Goal: Information Seeking & Learning: Learn about a topic

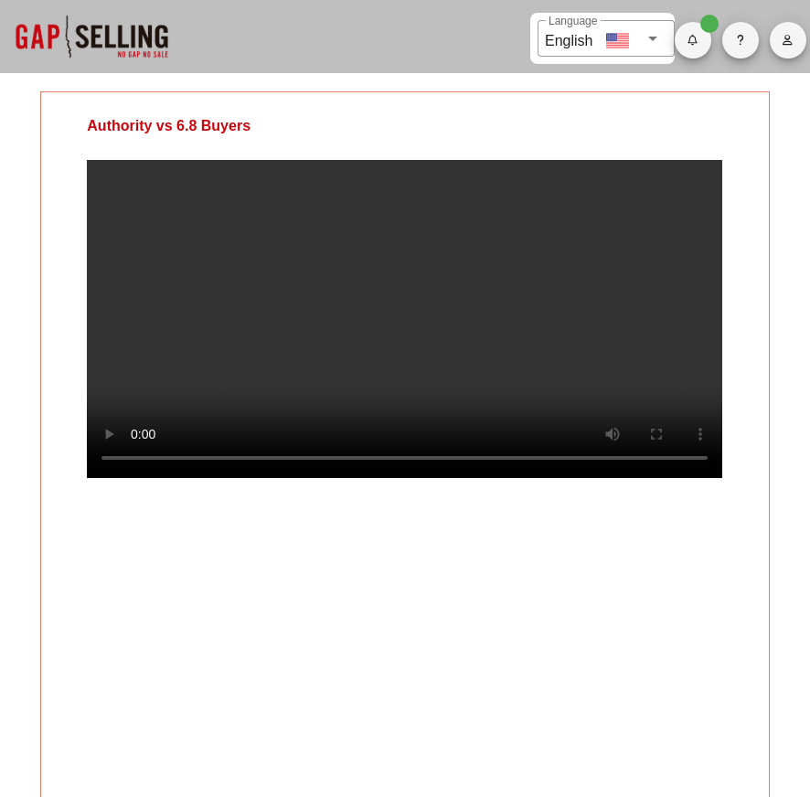
click at [486, 215] on video at bounding box center [404, 319] width 635 height 318
click at [576, 383] on video at bounding box center [404, 319] width 635 height 318
click at [542, 347] on video at bounding box center [404, 319] width 635 height 318
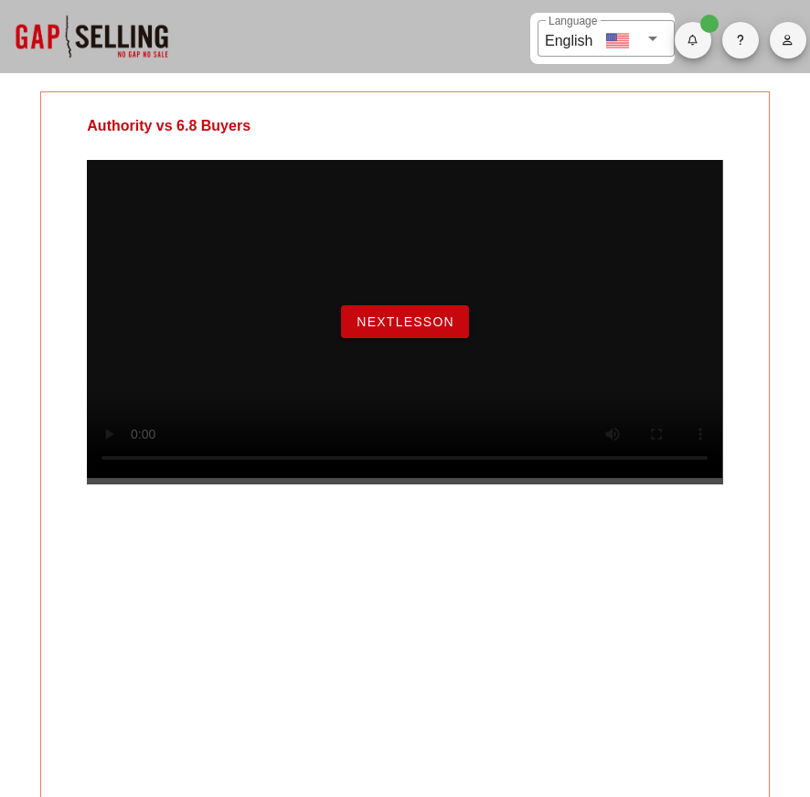
click at [413, 329] on span "NextLesson" at bounding box center [405, 322] width 99 height 15
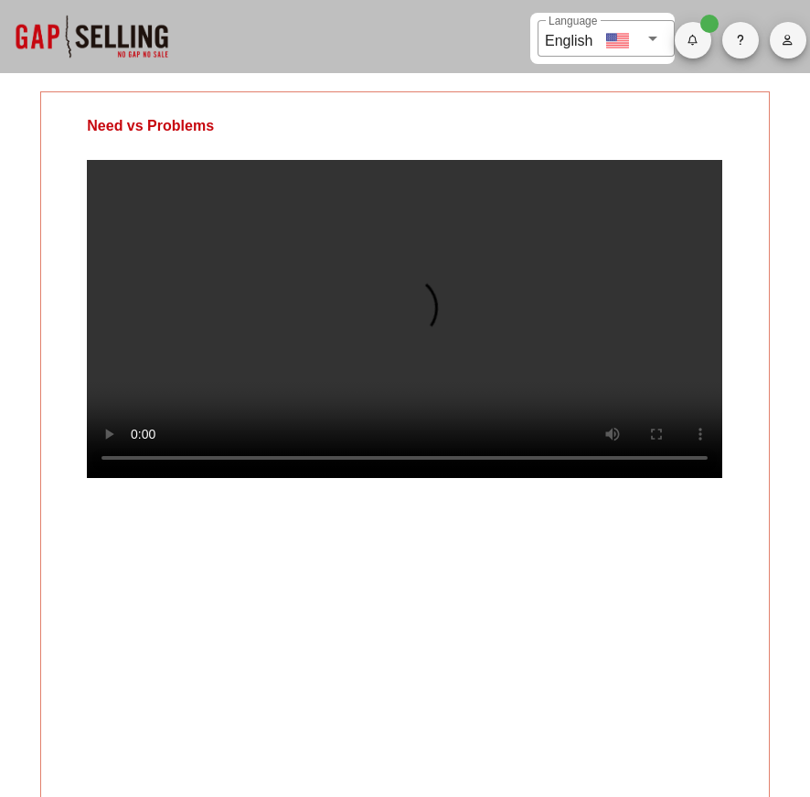
click at [560, 390] on video at bounding box center [404, 319] width 635 height 318
click at [464, 389] on video at bounding box center [404, 319] width 635 height 318
click at [523, 326] on video at bounding box center [404, 319] width 635 height 318
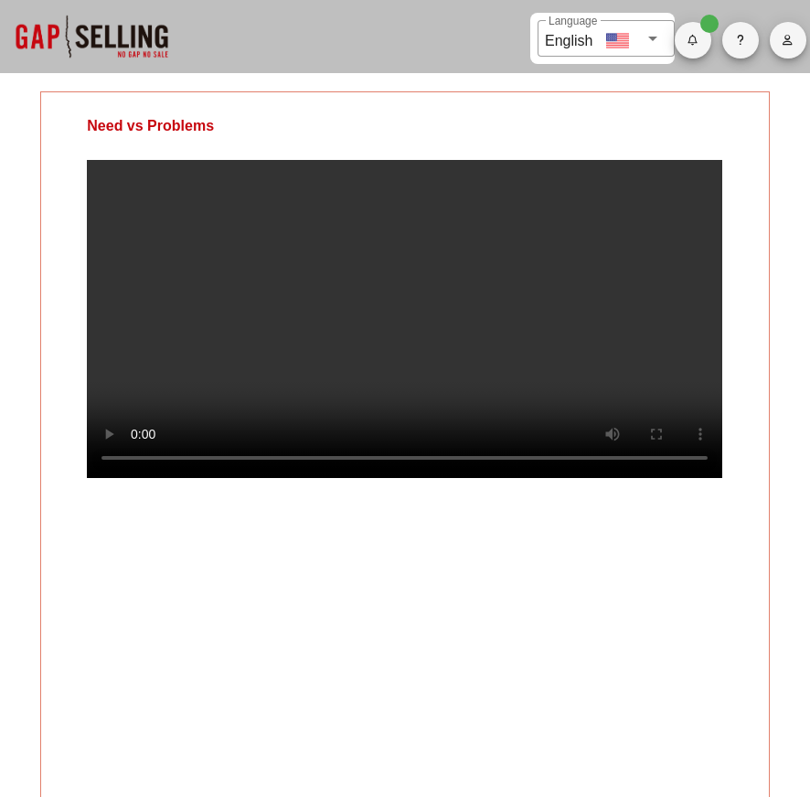
click at [523, 328] on video at bounding box center [404, 319] width 635 height 318
click at [591, 288] on video at bounding box center [404, 319] width 635 height 318
click at [587, 271] on video at bounding box center [404, 319] width 635 height 318
click at [504, 478] on video at bounding box center [404, 319] width 635 height 318
click at [489, 478] on video at bounding box center [404, 319] width 635 height 318
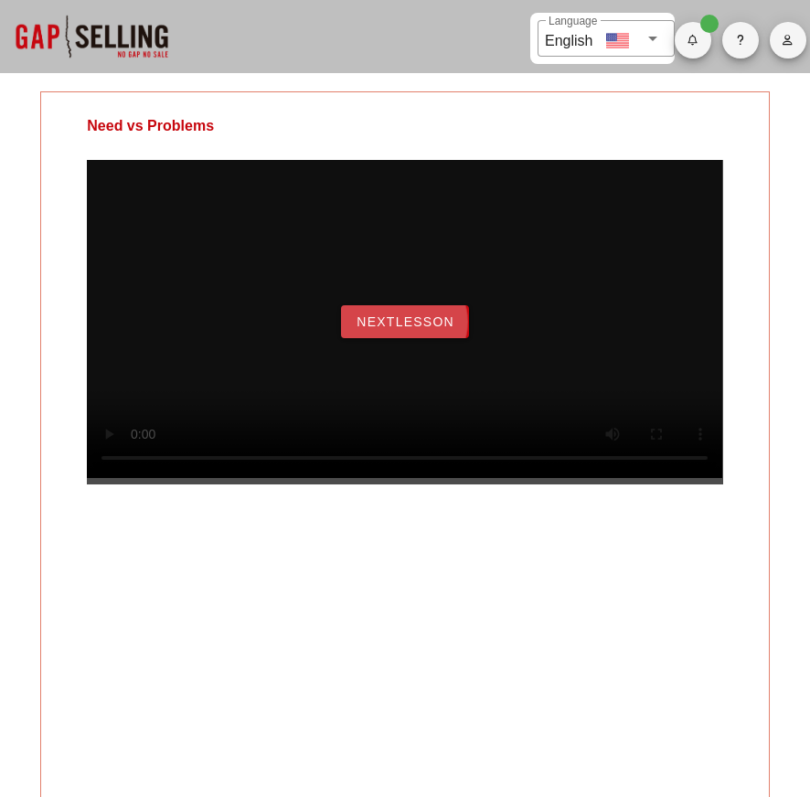
click at [441, 331] on button "NextLesson" at bounding box center [405, 321] width 128 height 33
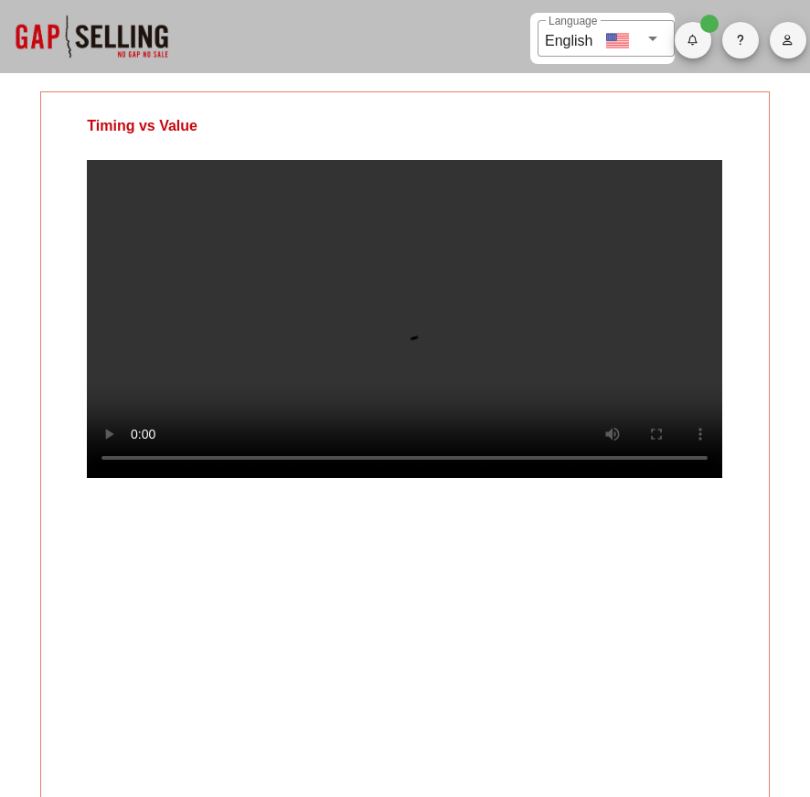
click at [501, 458] on video at bounding box center [404, 319] width 635 height 318
click at [592, 441] on video at bounding box center [404, 319] width 635 height 318
click at [661, 290] on video at bounding box center [404, 319] width 635 height 318
click at [504, 380] on video at bounding box center [404, 319] width 635 height 318
click at [567, 307] on video at bounding box center [404, 319] width 635 height 318
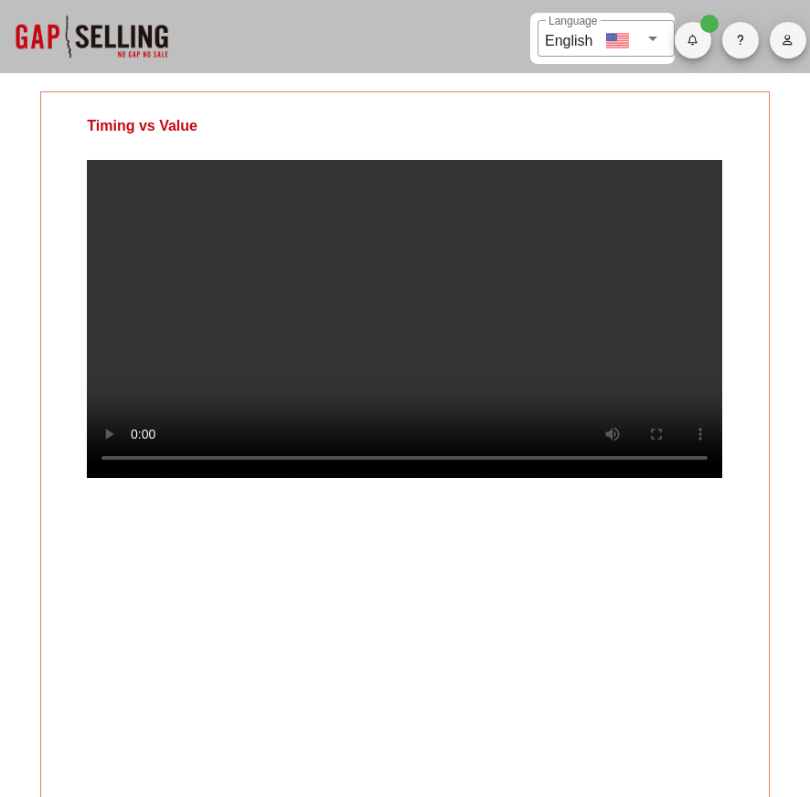
click at [550, 318] on video at bounding box center [404, 319] width 635 height 318
click at [600, 357] on video at bounding box center [404, 319] width 635 height 318
click at [463, 298] on video at bounding box center [404, 319] width 635 height 318
click at [525, 303] on video at bounding box center [404, 319] width 635 height 318
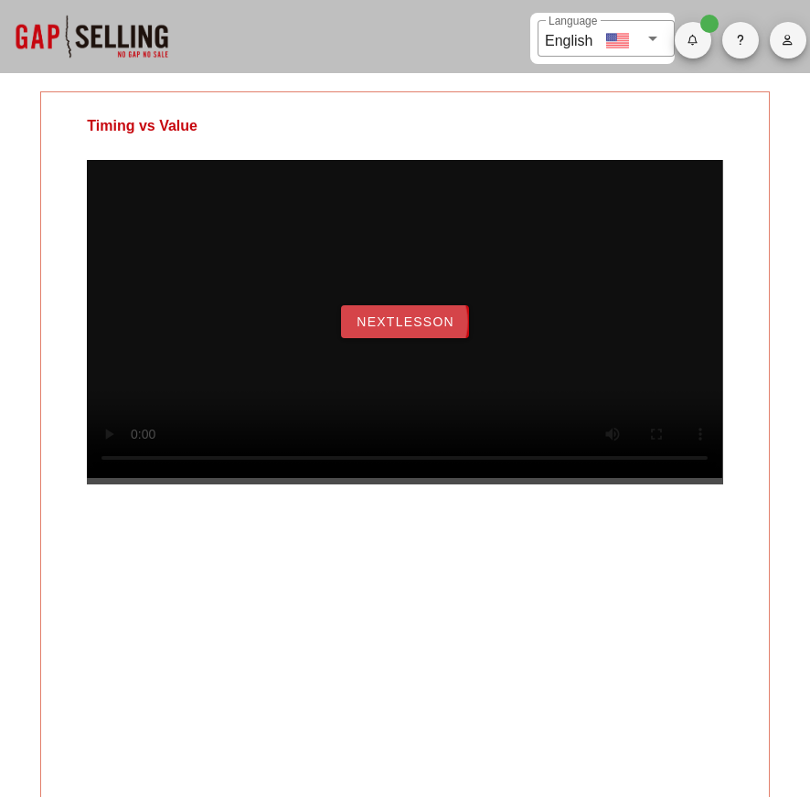
click at [431, 329] on span "NextLesson" at bounding box center [405, 322] width 99 height 15
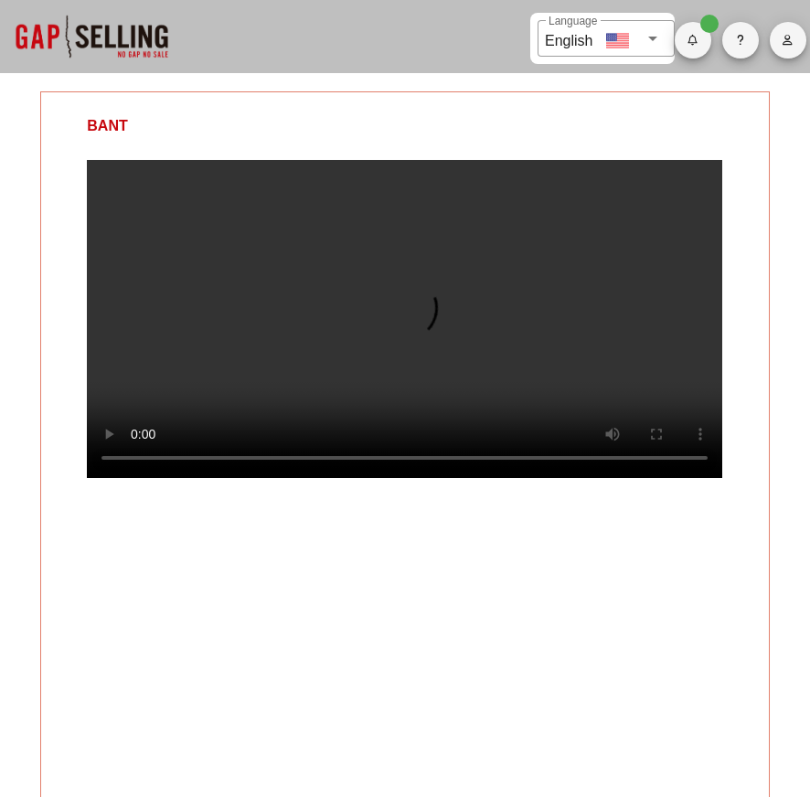
click at [240, 478] on video at bounding box center [404, 319] width 635 height 318
click at [229, 478] on video at bounding box center [404, 319] width 635 height 318
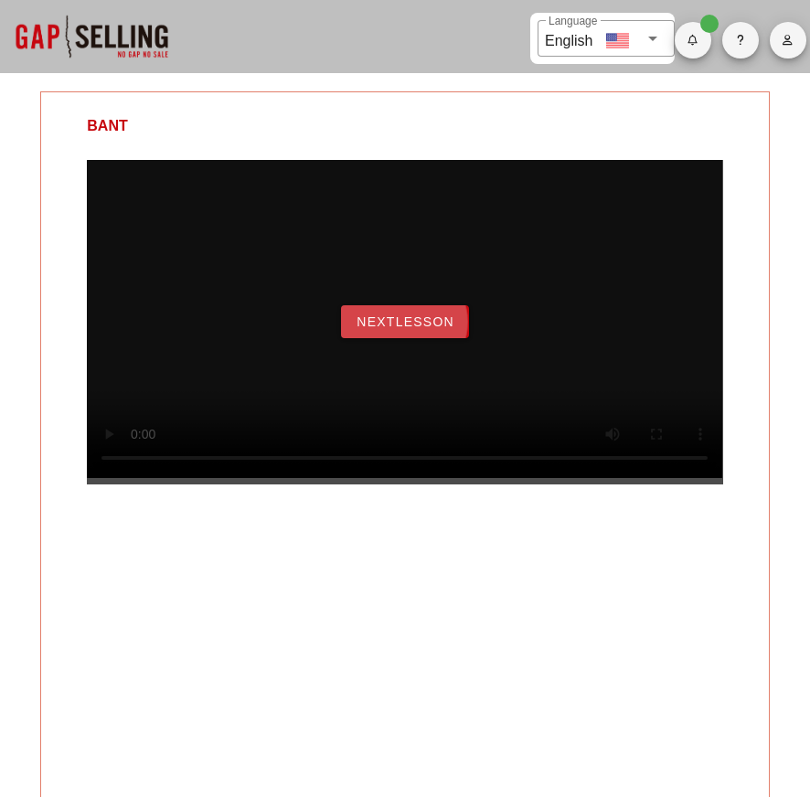
click at [430, 328] on button "NextLesson" at bounding box center [405, 321] width 128 height 33
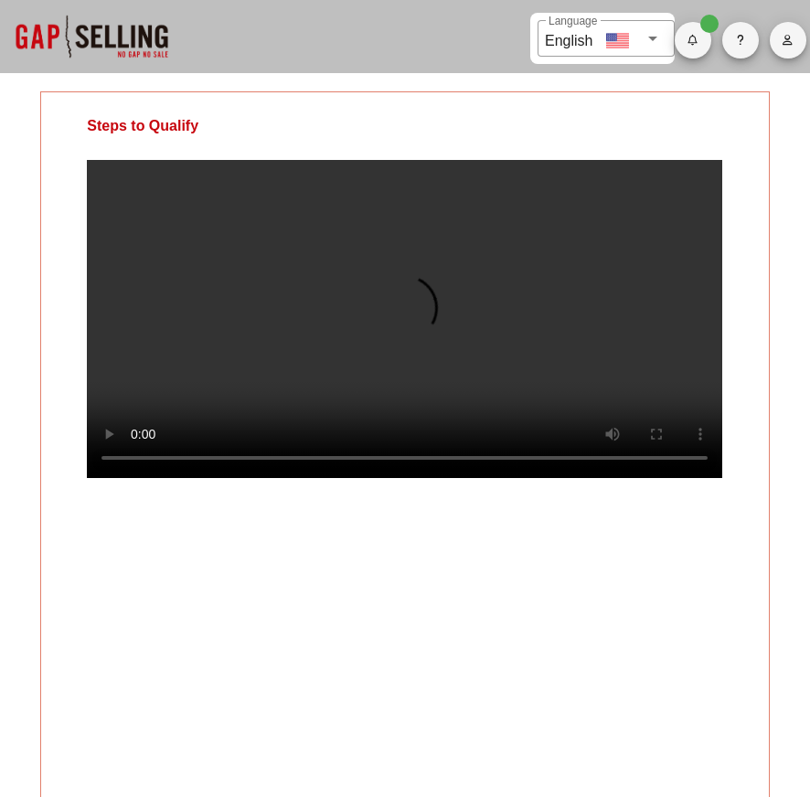
click at [608, 352] on video at bounding box center [404, 319] width 635 height 318
click at [403, 365] on video at bounding box center [404, 319] width 635 height 318
click at [524, 341] on video at bounding box center [404, 319] width 635 height 318
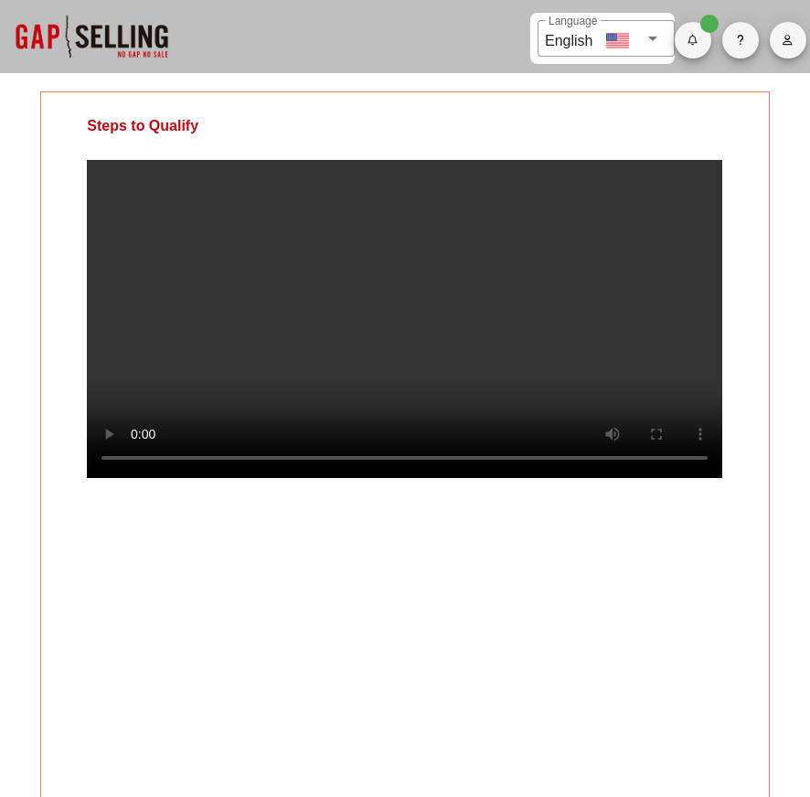
click at [288, 478] on video at bounding box center [404, 319] width 635 height 318
click at [331, 425] on video at bounding box center [404, 319] width 635 height 318
click at [430, 339] on video at bounding box center [404, 319] width 635 height 318
click at [619, 347] on video at bounding box center [404, 319] width 635 height 318
click at [273, 478] on video at bounding box center [404, 319] width 635 height 318
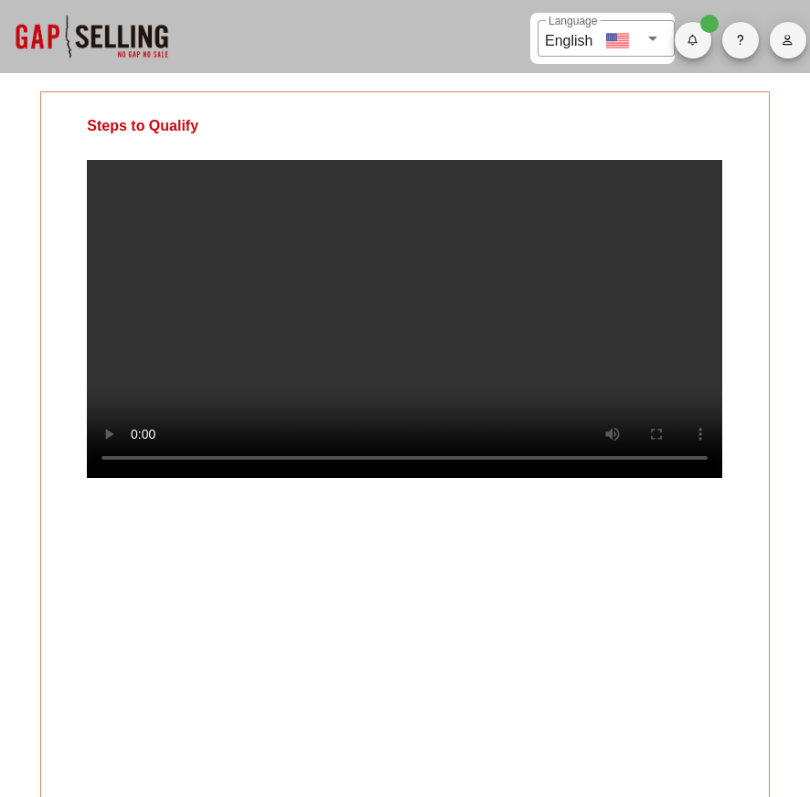
click at [323, 365] on video at bounding box center [404, 319] width 635 height 318
click at [298, 478] on video at bounding box center [404, 319] width 635 height 318
click at [326, 383] on video at bounding box center [404, 319] width 635 height 318
click at [296, 351] on video at bounding box center [404, 319] width 635 height 318
click at [400, 319] on video at bounding box center [404, 319] width 635 height 318
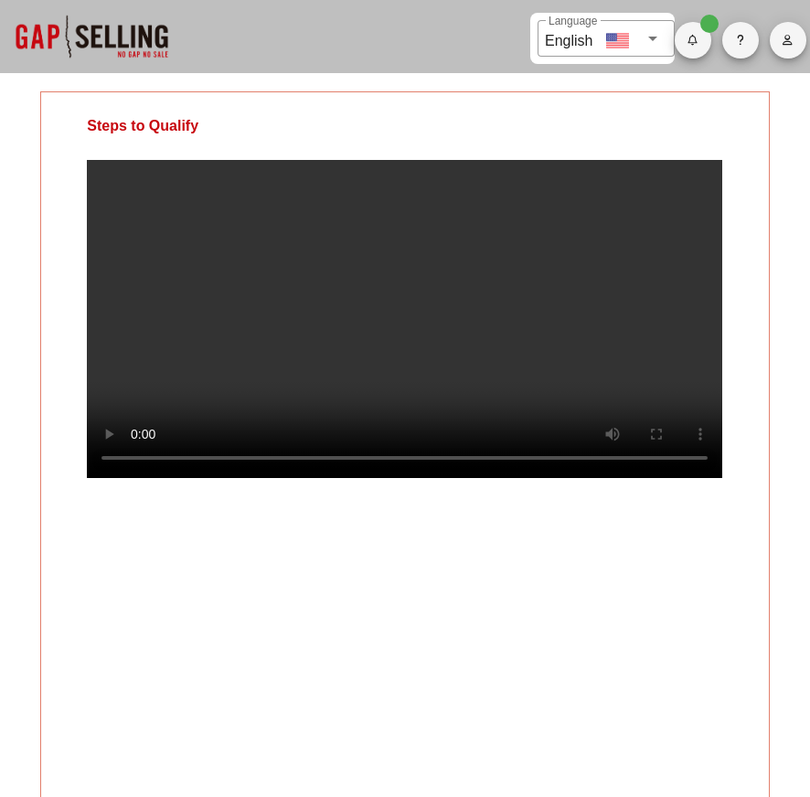
click at [507, 304] on video at bounding box center [404, 319] width 635 height 318
click at [609, 342] on video at bounding box center [404, 319] width 635 height 318
click at [606, 335] on video at bounding box center [404, 319] width 635 height 318
click at [417, 254] on video at bounding box center [404, 319] width 635 height 318
click at [550, 350] on video at bounding box center [404, 319] width 635 height 318
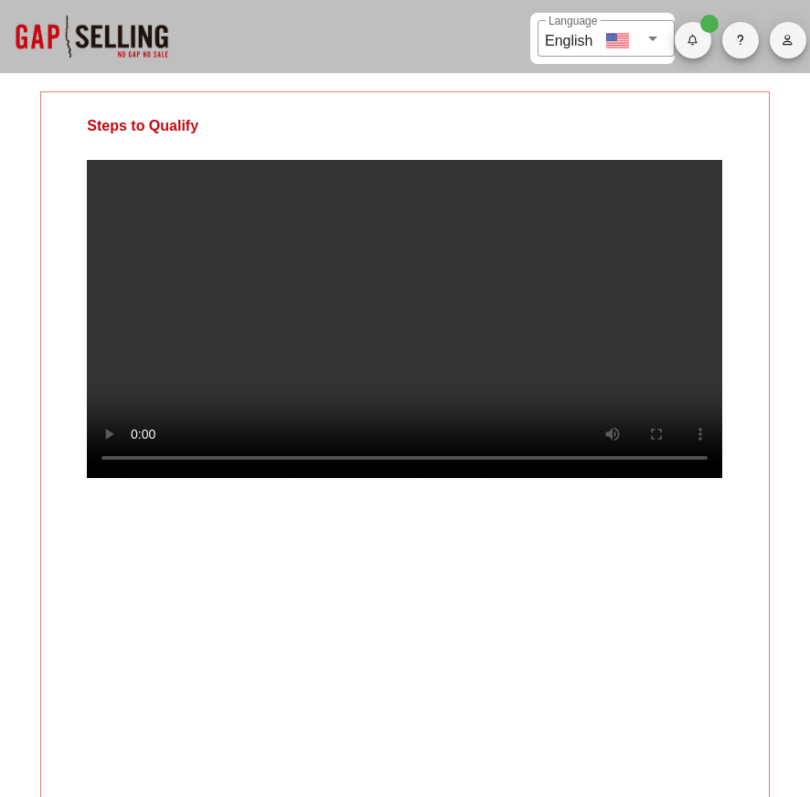
click at [584, 346] on video at bounding box center [404, 319] width 635 height 318
click at [523, 357] on video at bounding box center [404, 319] width 635 height 318
click at [357, 208] on video at bounding box center [404, 319] width 635 height 318
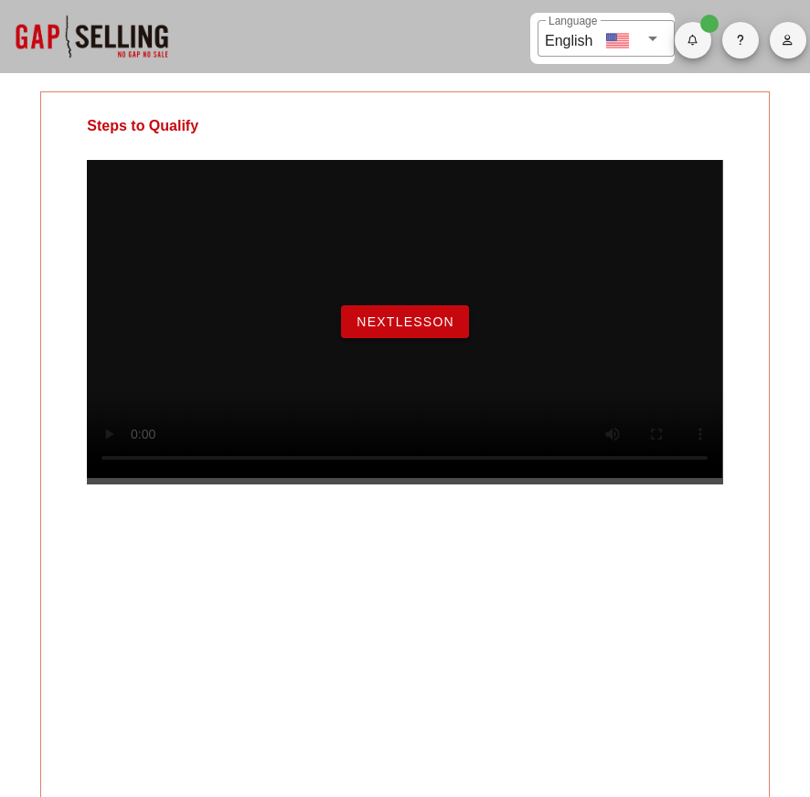
click at [425, 329] on span "NextLesson" at bounding box center [405, 322] width 99 height 15
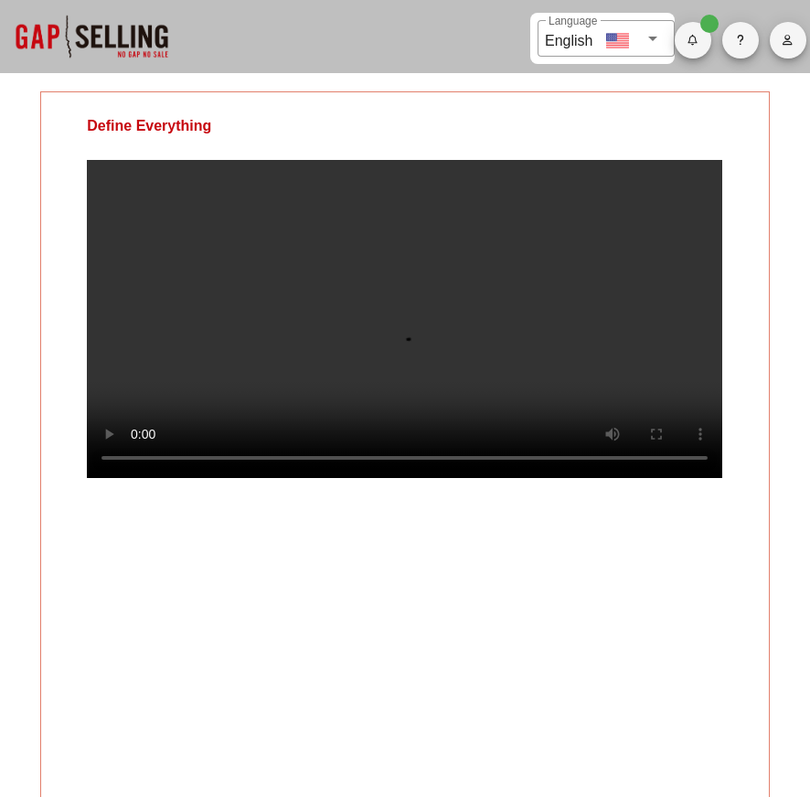
click at [564, 379] on video at bounding box center [404, 319] width 635 height 318
click at [499, 428] on video at bounding box center [404, 319] width 635 height 318
click at [432, 478] on video at bounding box center [404, 319] width 635 height 318
click at [573, 368] on video at bounding box center [404, 319] width 635 height 318
click at [581, 403] on video at bounding box center [404, 319] width 635 height 318
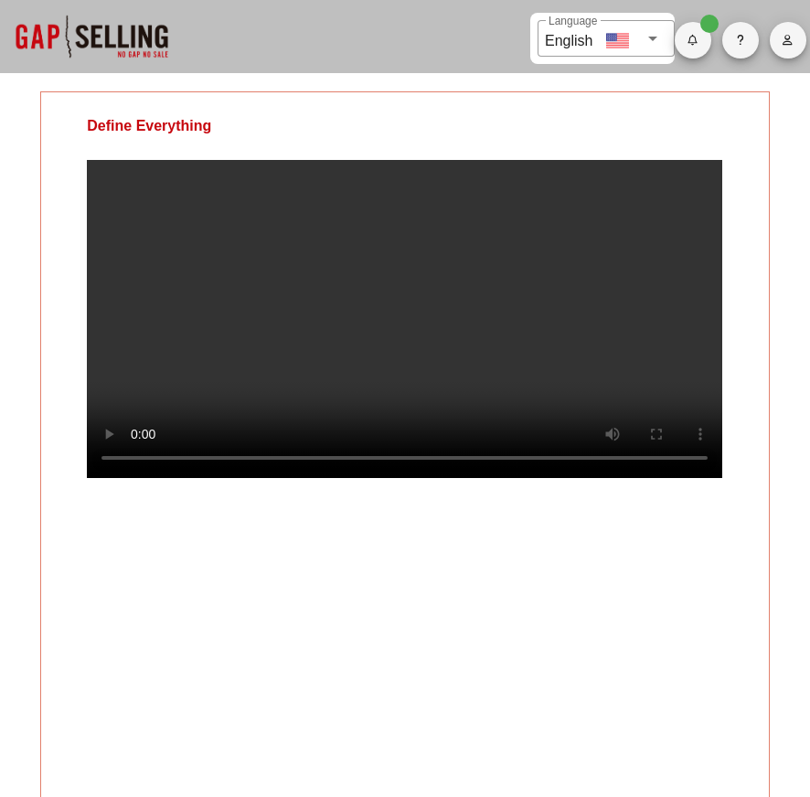
click at [447, 478] on video at bounding box center [404, 319] width 635 height 318
click at [421, 478] on video at bounding box center [404, 319] width 635 height 318
click at [412, 478] on video at bounding box center [404, 319] width 635 height 318
click at [390, 478] on video at bounding box center [404, 319] width 635 height 318
click at [428, 300] on video at bounding box center [404, 319] width 635 height 318
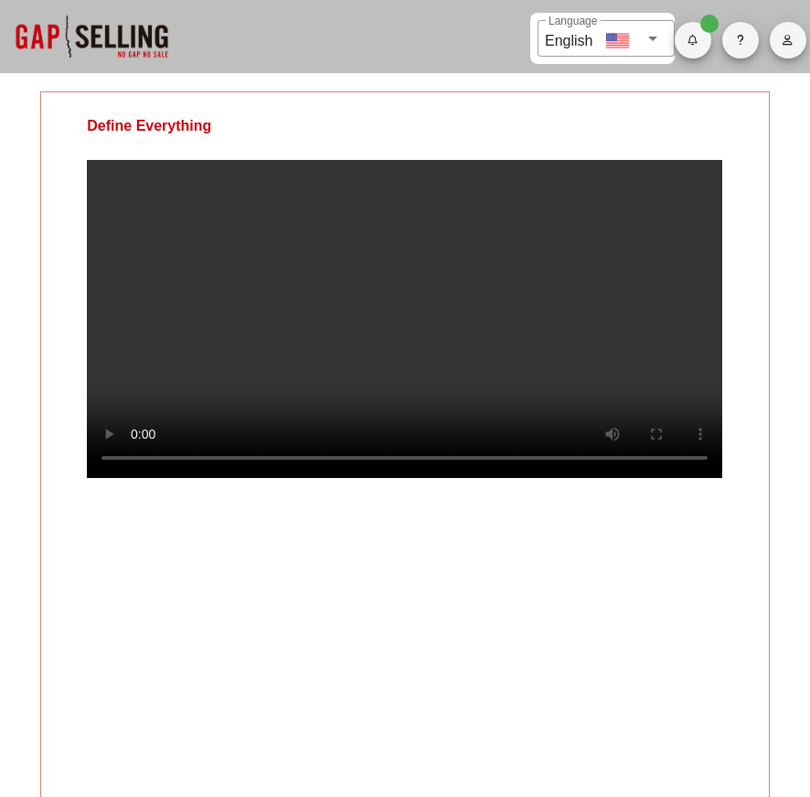
click at [380, 314] on video at bounding box center [404, 319] width 635 height 318
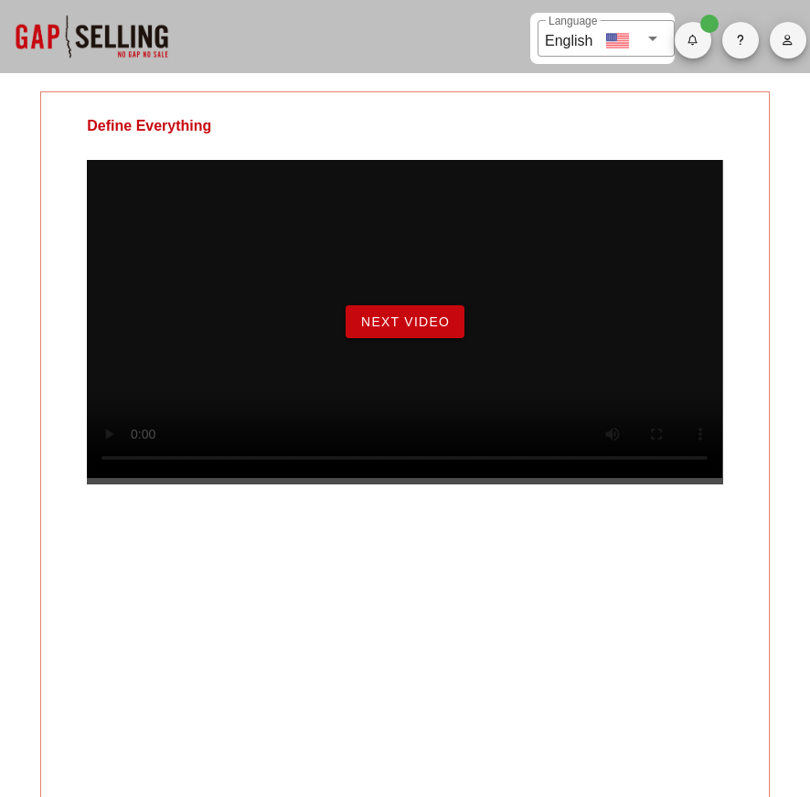
click at [423, 329] on span "Next Video" at bounding box center [405, 322] width 90 height 15
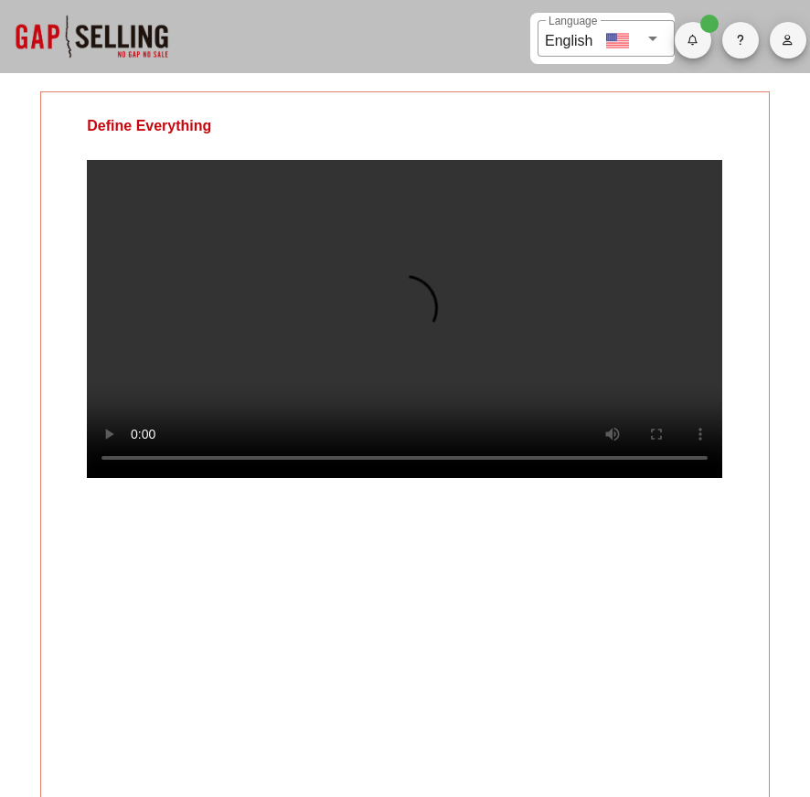
click at [336, 341] on video at bounding box center [404, 319] width 635 height 318
click at [486, 309] on video at bounding box center [404, 319] width 635 height 318
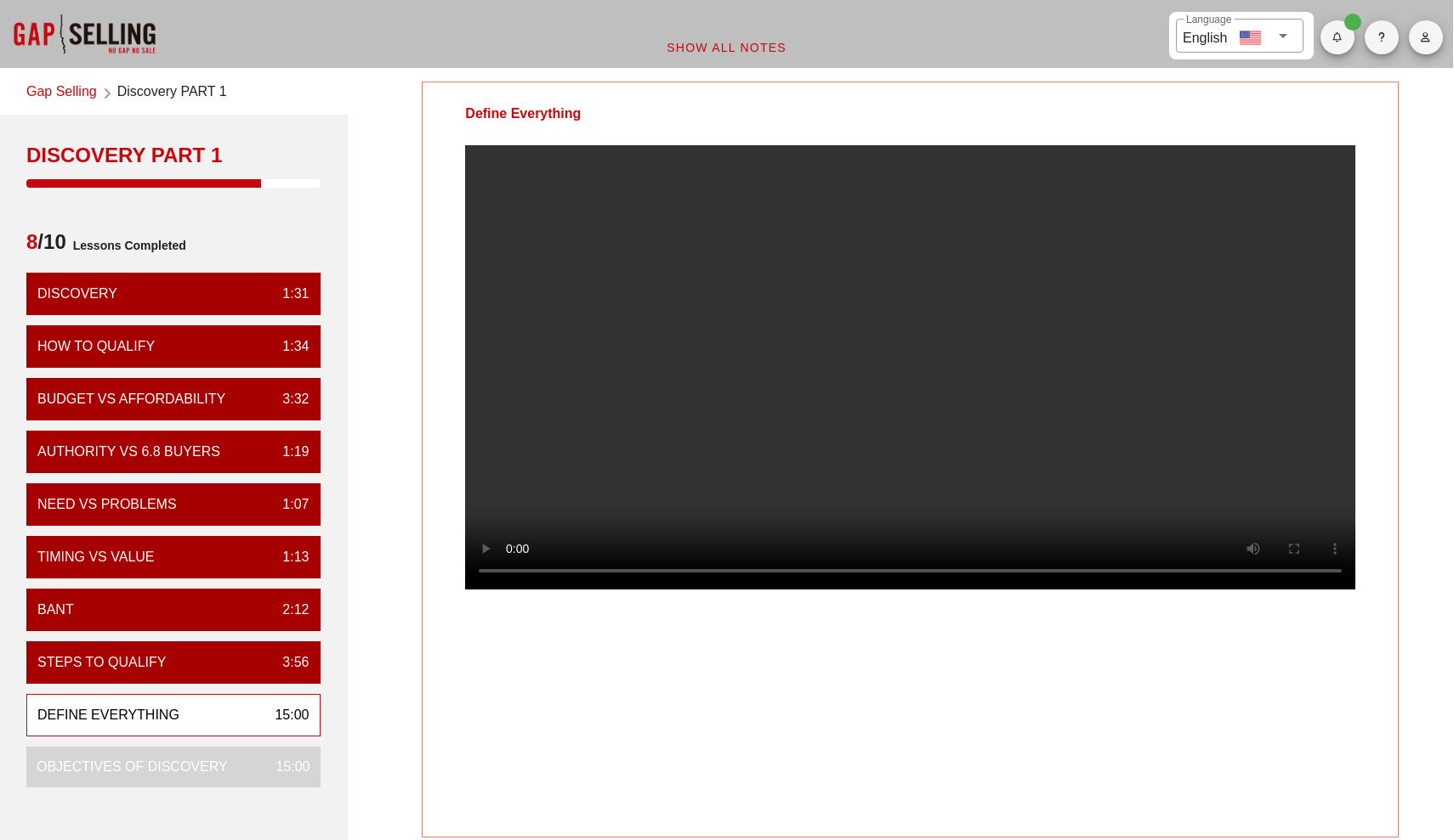
scroll to position [0, 1]
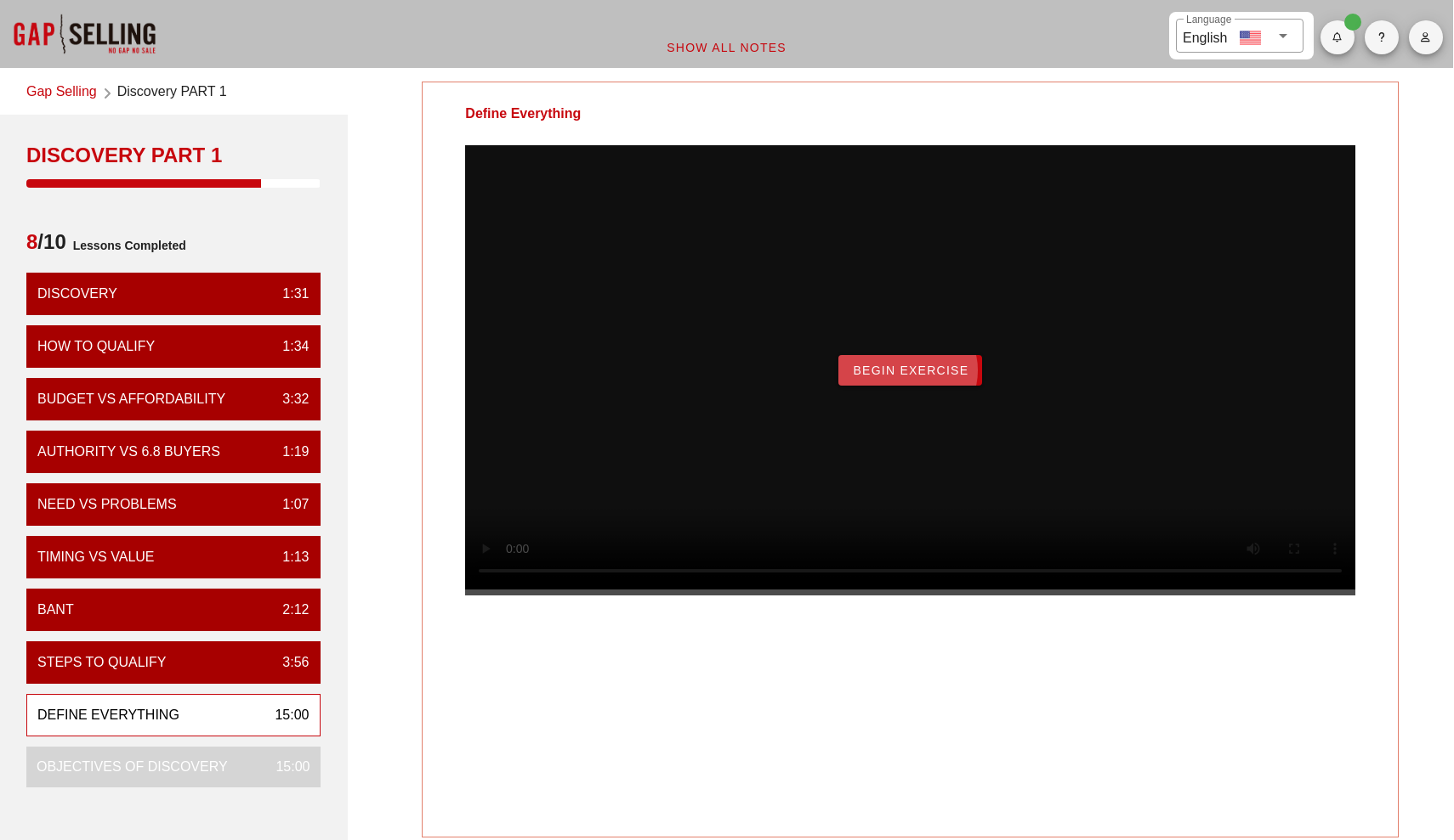
click at [752, 377] on span "Begin Exercise" at bounding box center [909, 370] width 116 height 14
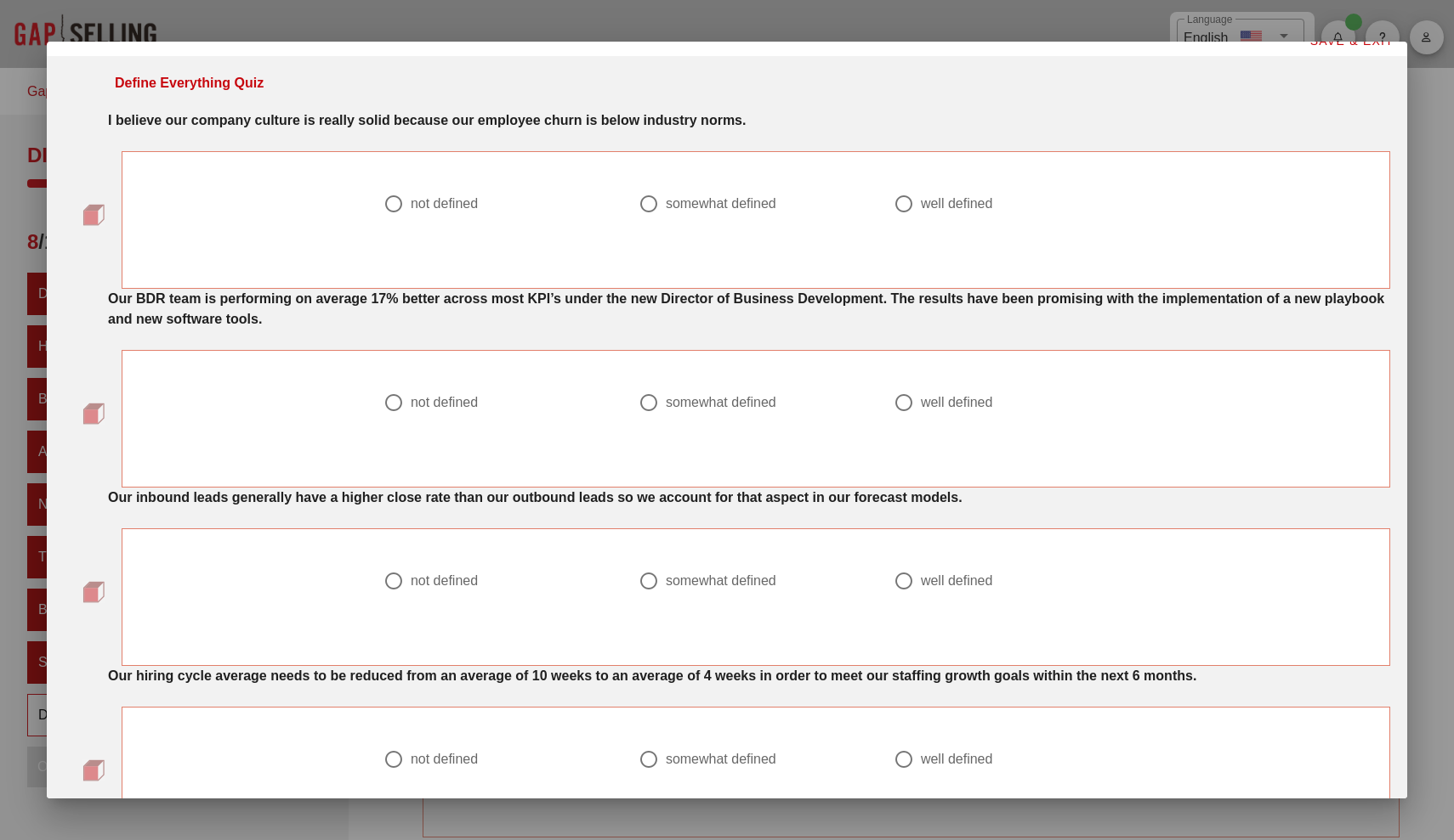
scroll to position [17, 0]
click at [729, 203] on div "somewhat defined" at bounding box center [720, 203] width 111 height 17
radio input "true"
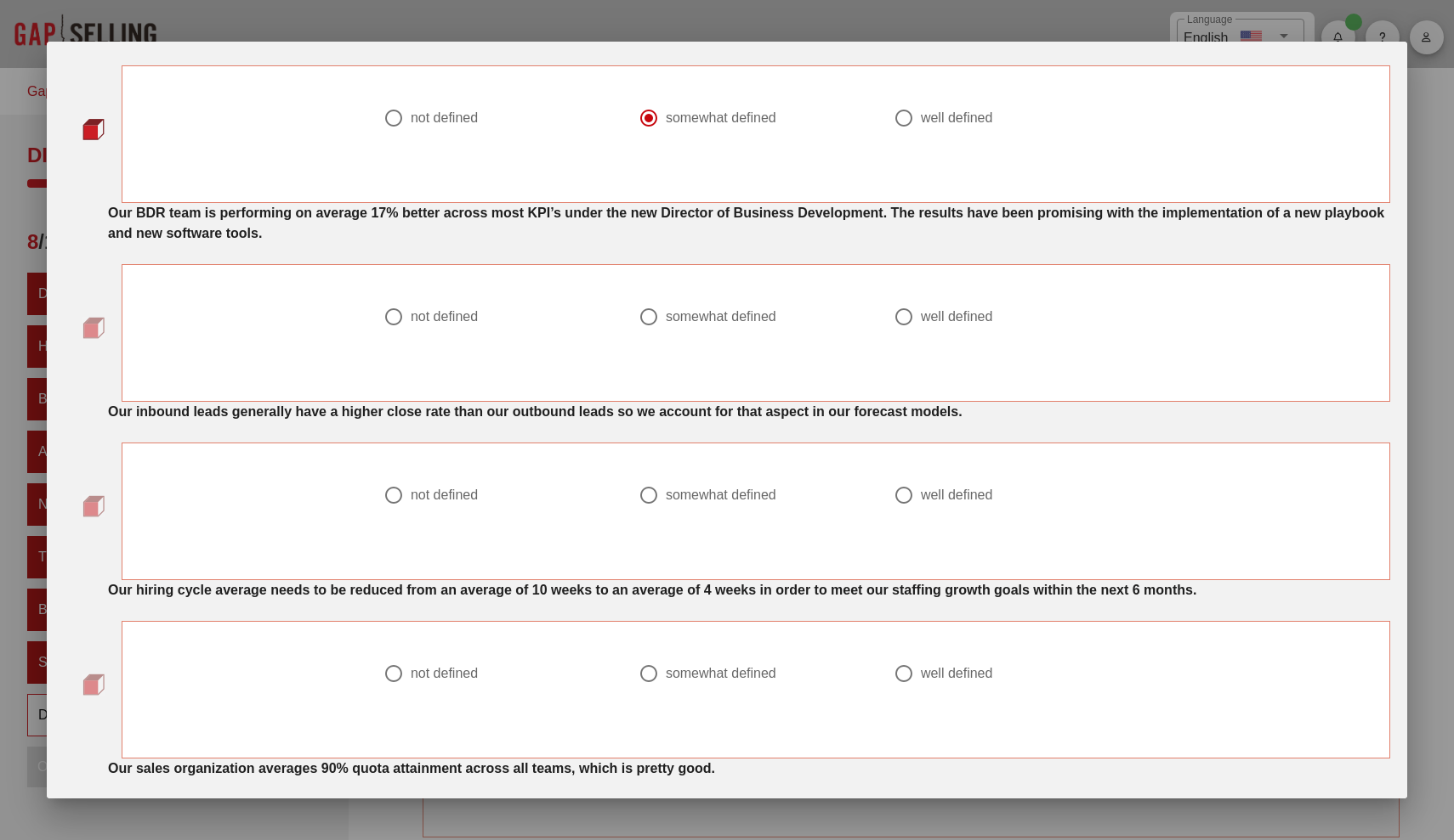
scroll to position [104, 0]
click at [752, 319] on div at bounding box center [903, 315] width 29 height 29
radio input "true"
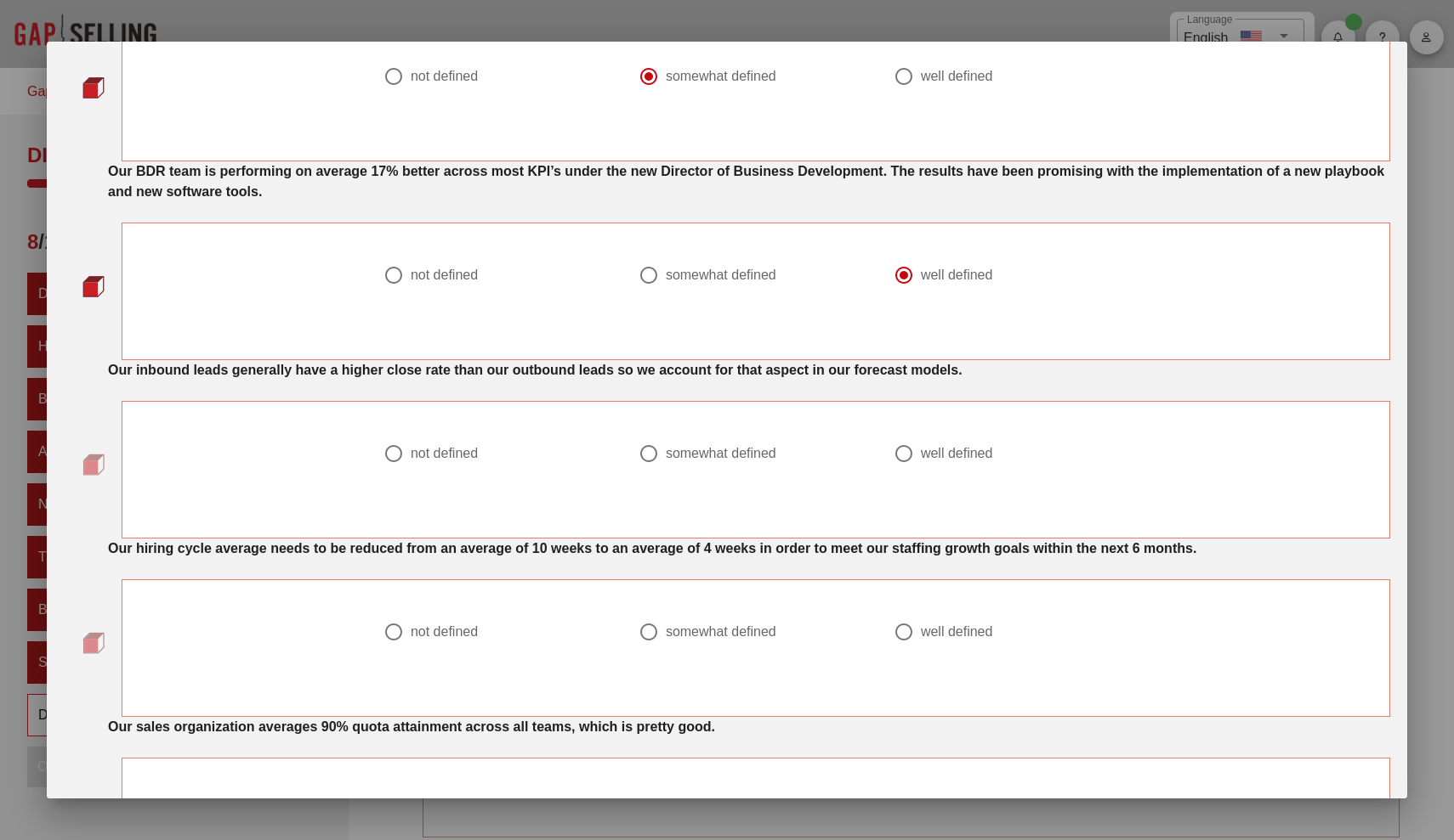
scroll to position [145, 0]
click at [713, 461] on div "somewhat defined" at bounding box center [749, 452] width 221 height 20
radio input "true"
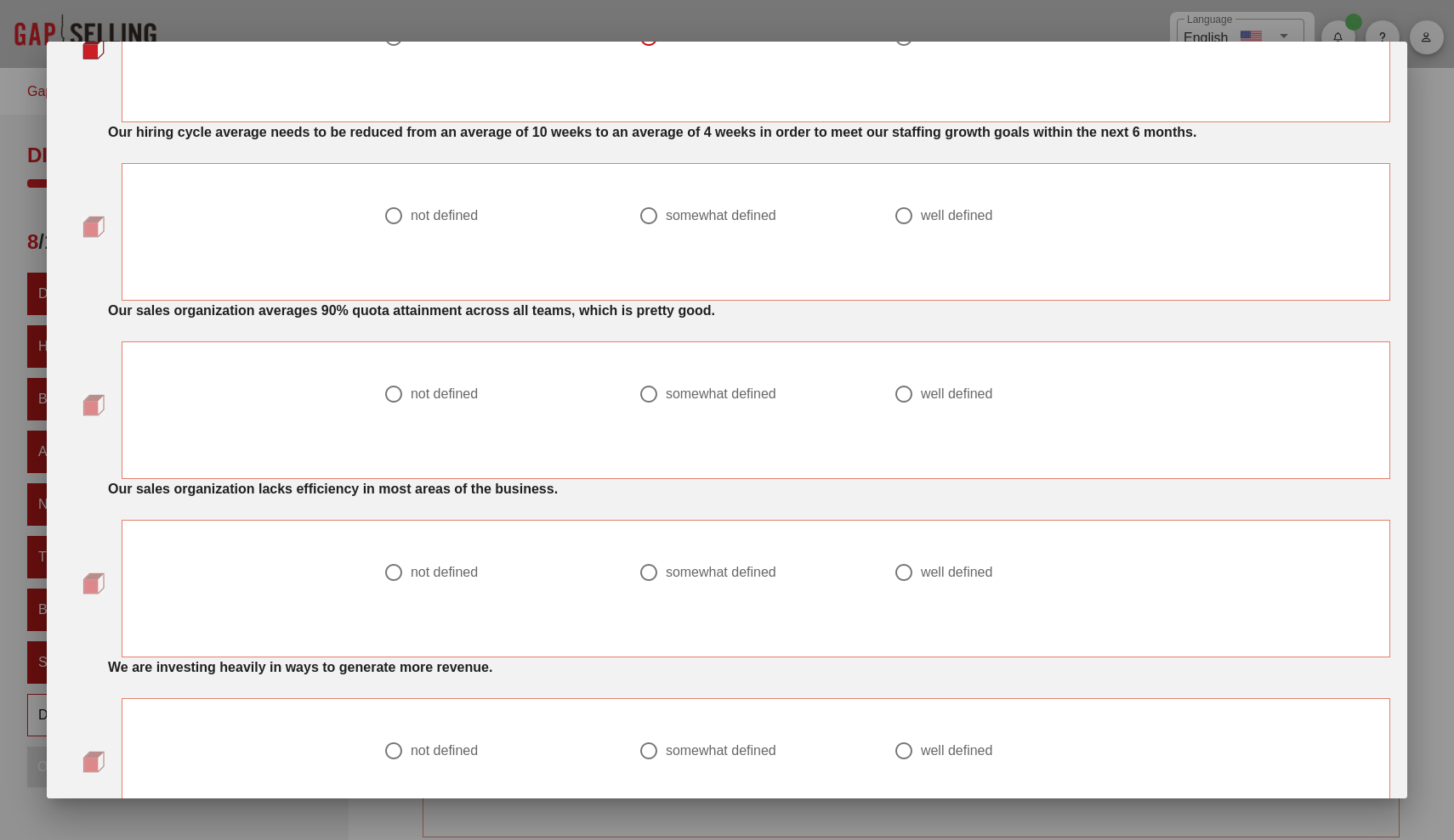
scroll to position [558, 0]
click at [752, 224] on div at bounding box center [903, 217] width 29 height 29
radio input "true"
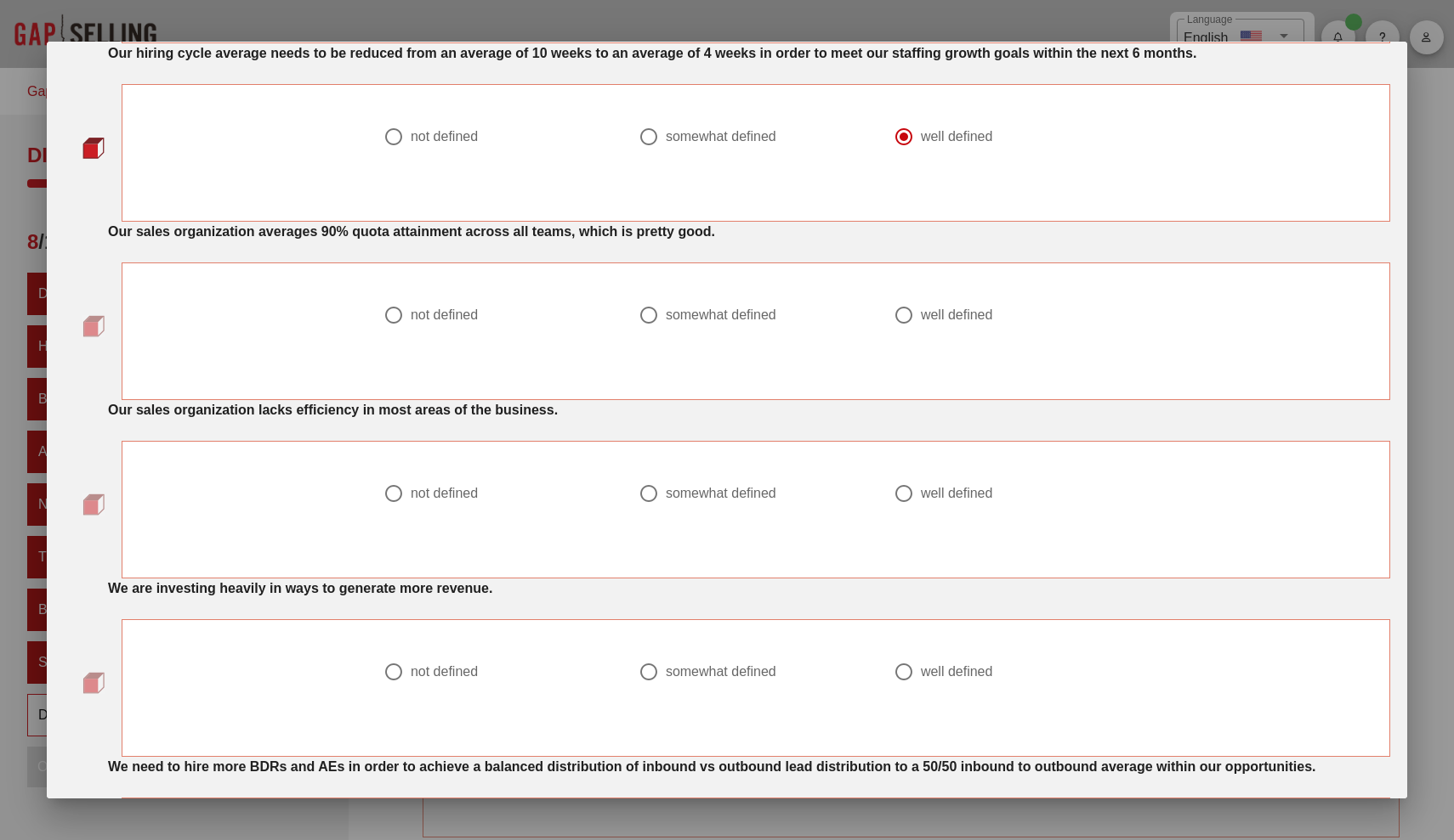
scroll to position [656, 0]
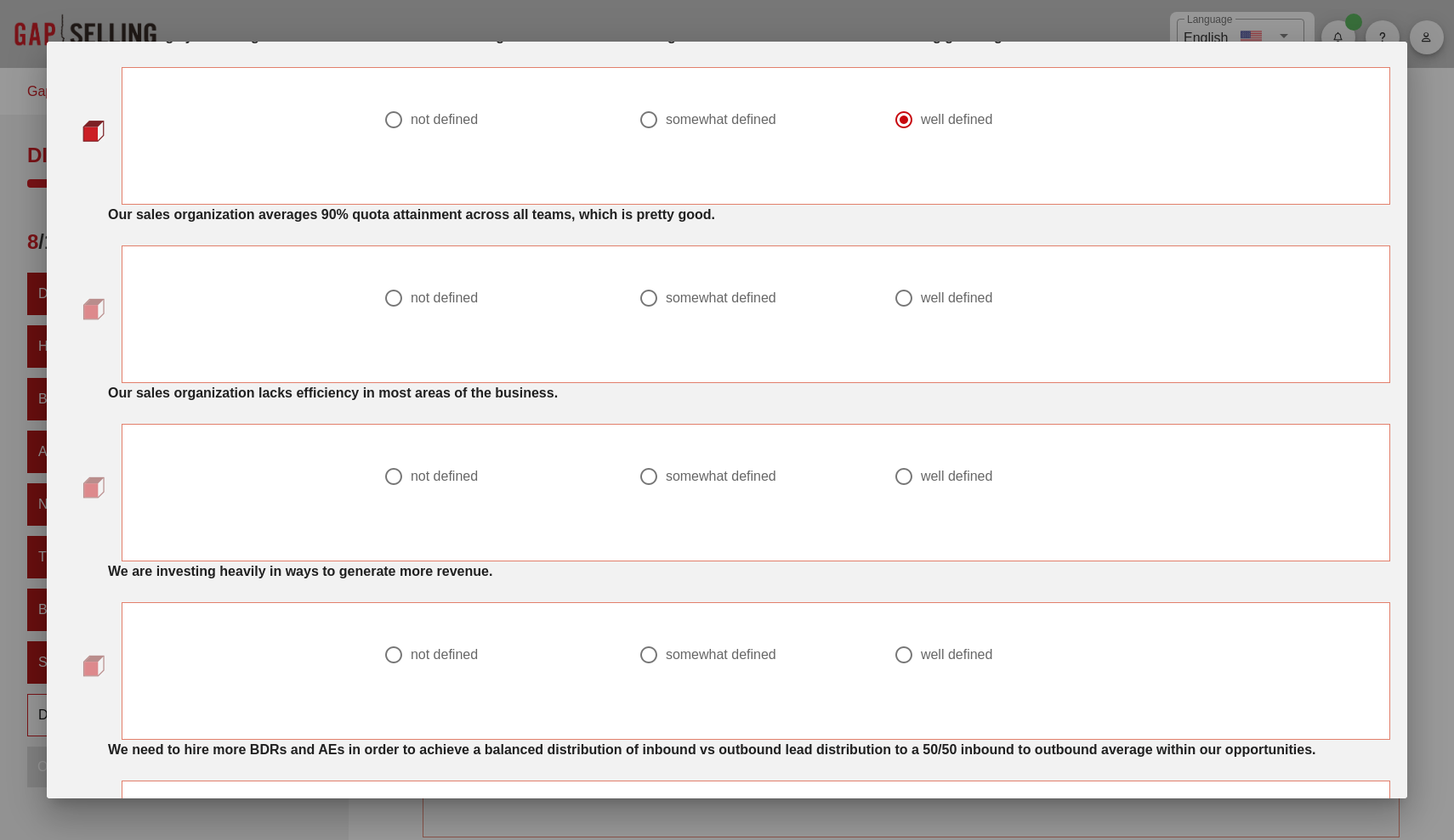
click at [478, 297] on div "not defined" at bounding box center [444, 298] width 67 height 17
radio input "true"
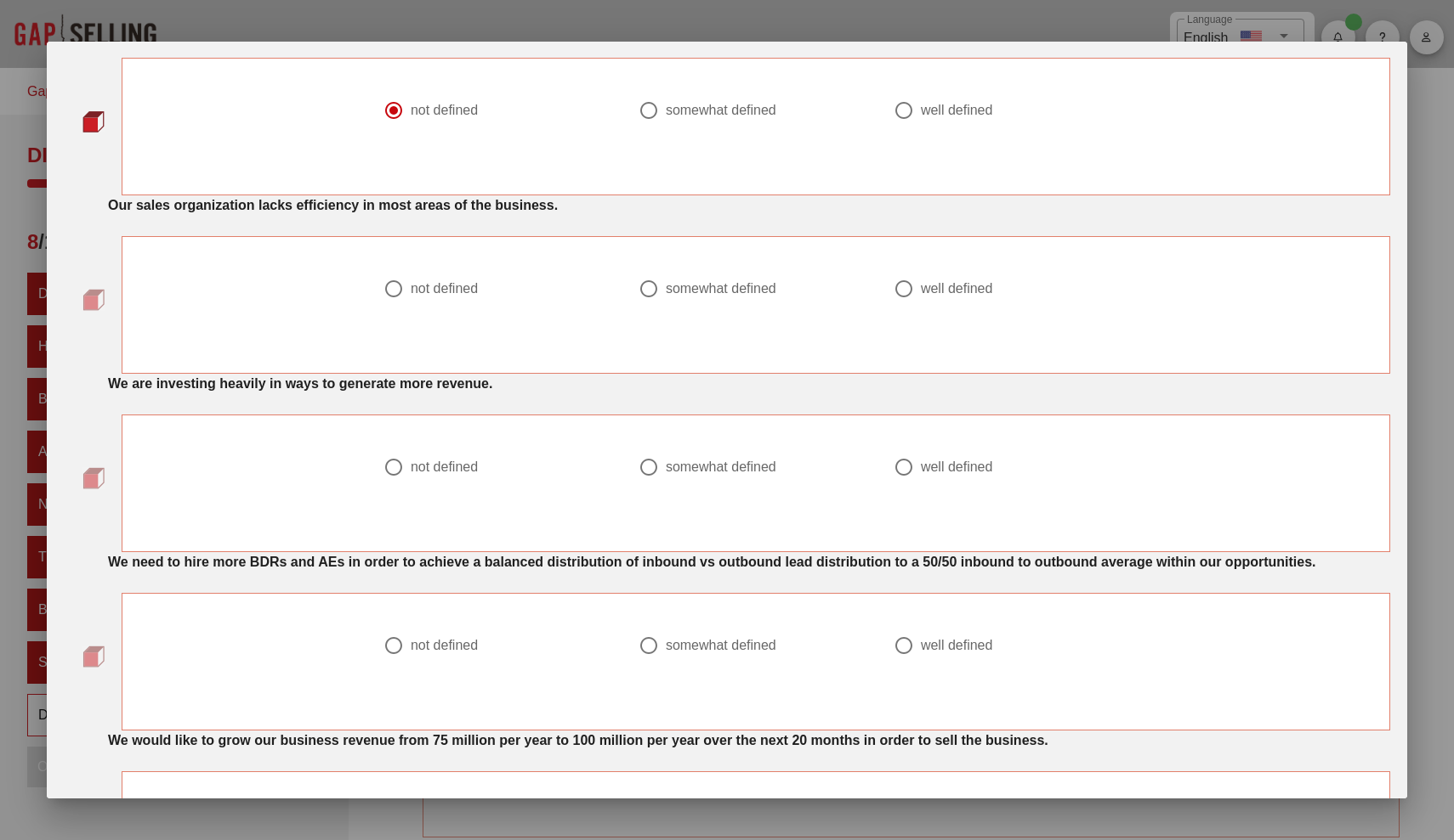
scroll to position [850, 0]
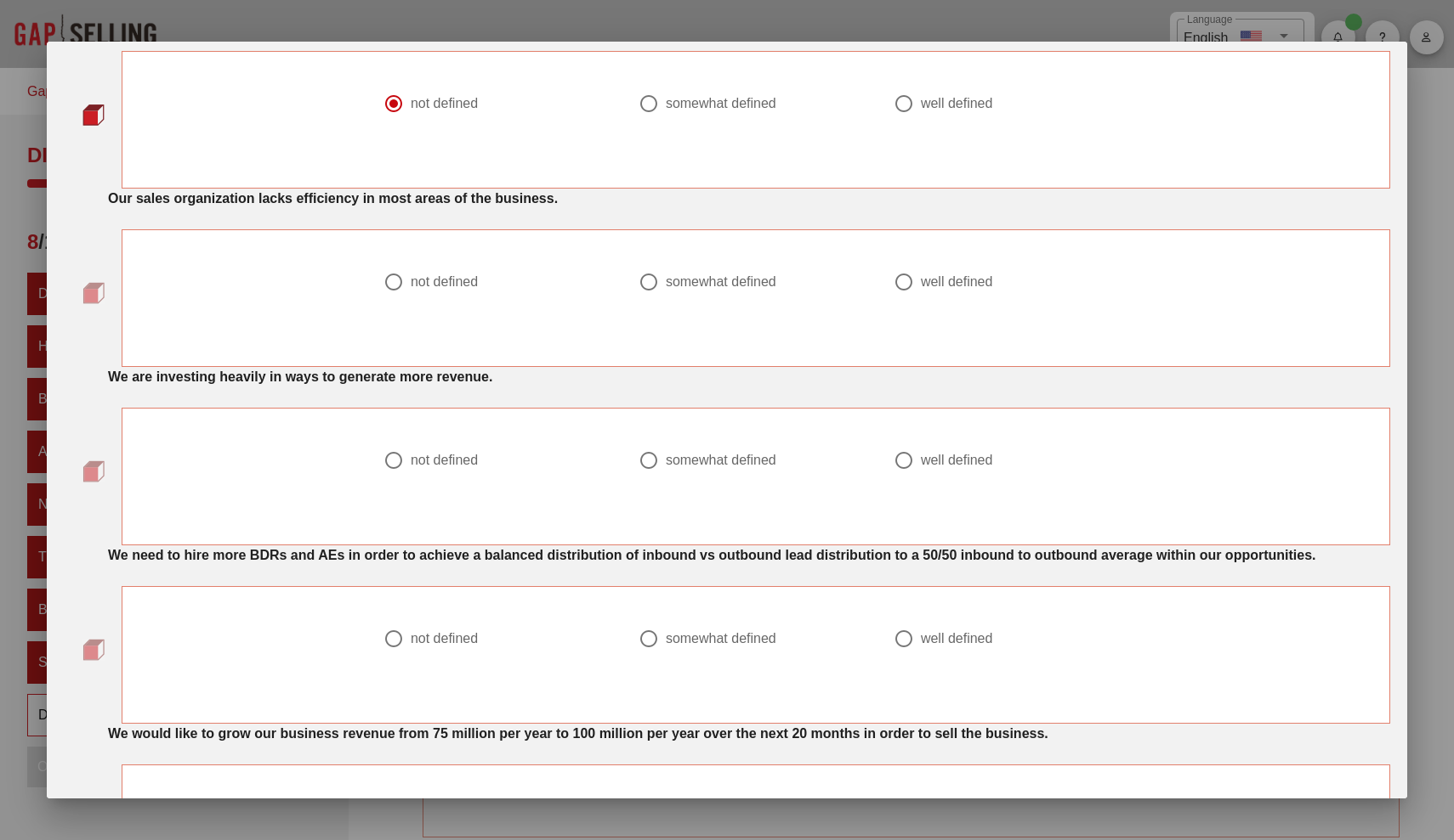
click at [459, 294] on div at bounding box center [500, 303] width 234 height 20
click at [454, 273] on div "not defined" at bounding box center [444, 282] width 67 height 17
radio input "true"
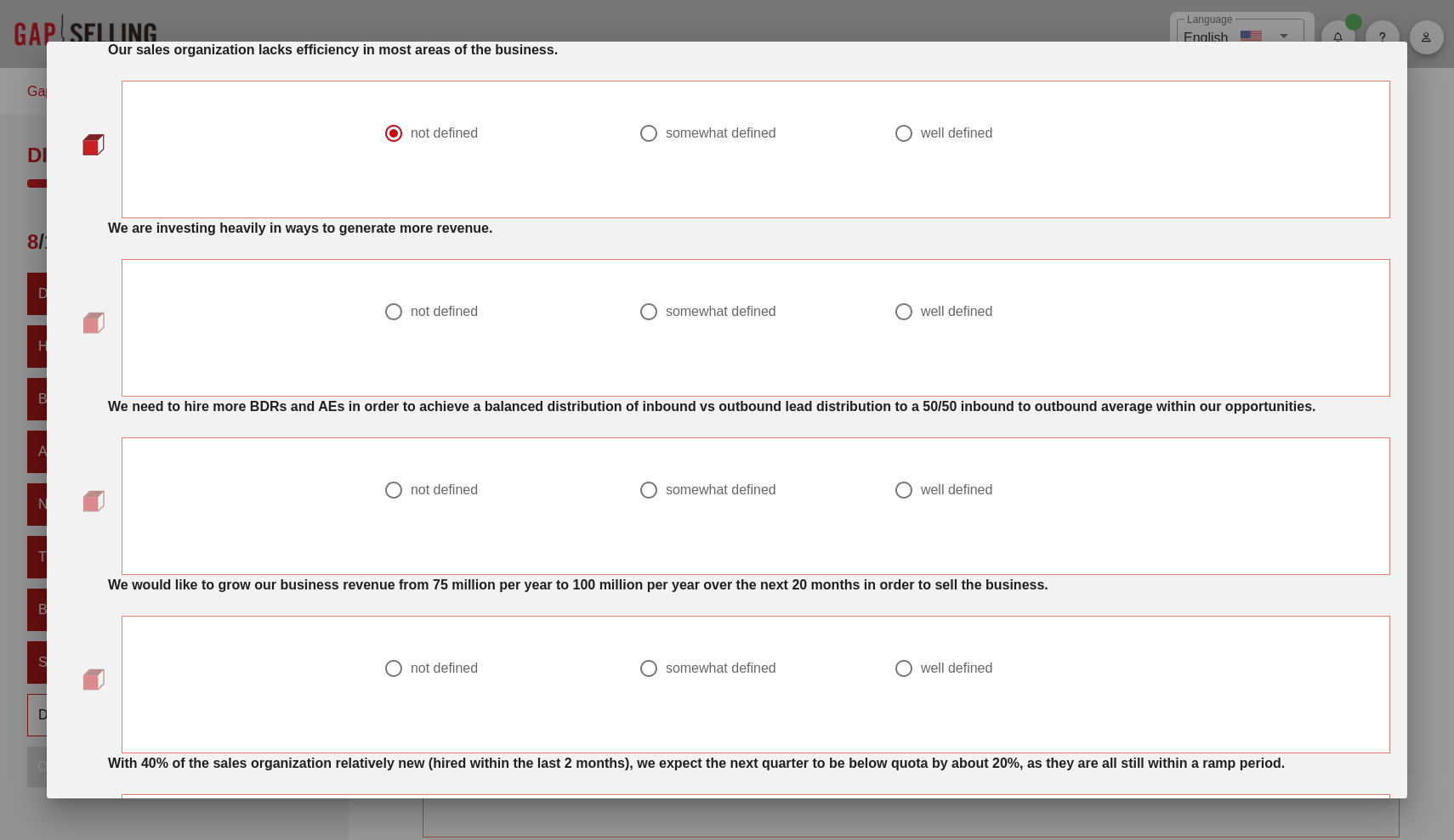
scroll to position [1007, 0]
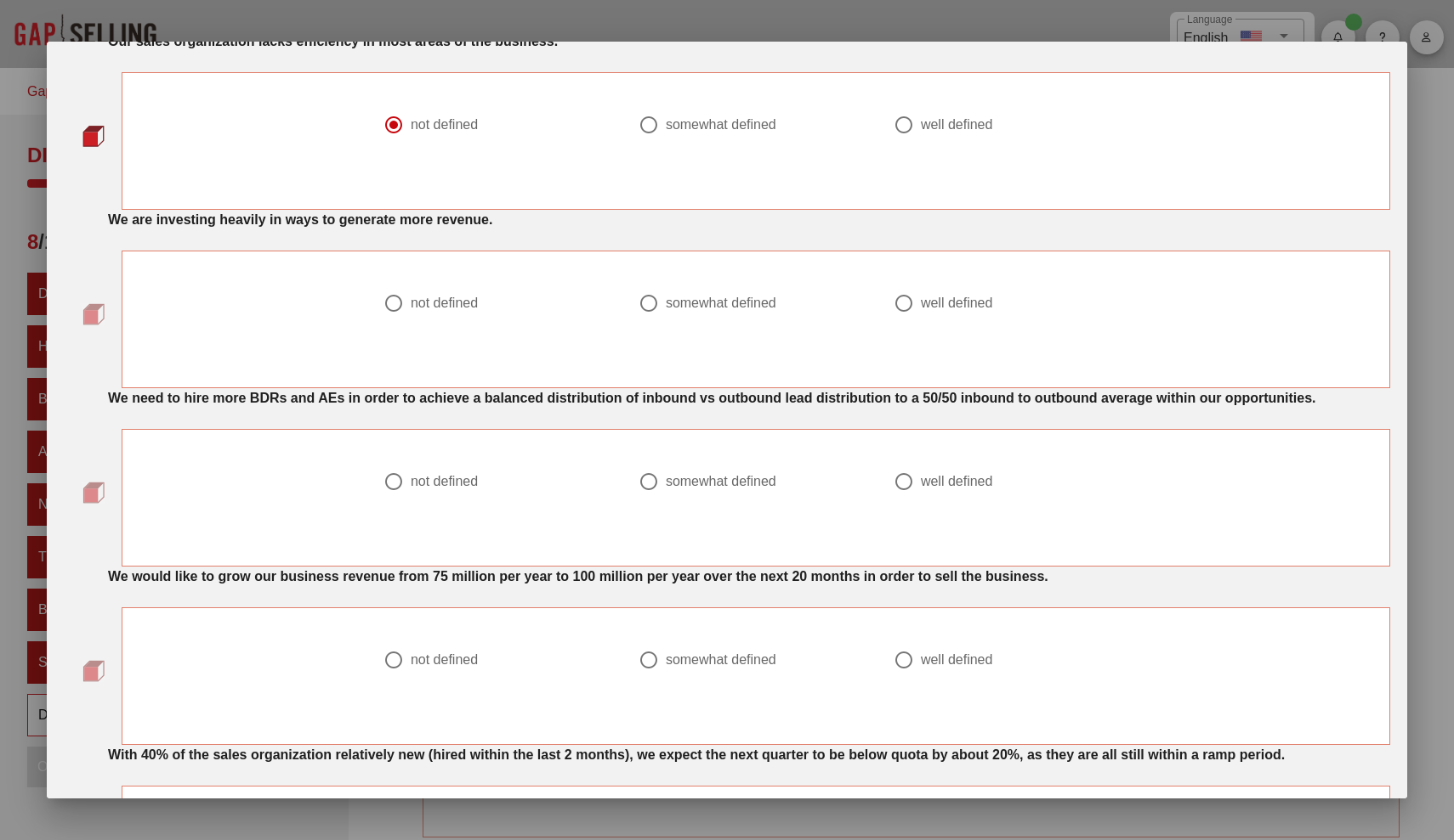
click at [447, 305] on div "not defined" at bounding box center [444, 303] width 67 height 17
radio input "true"
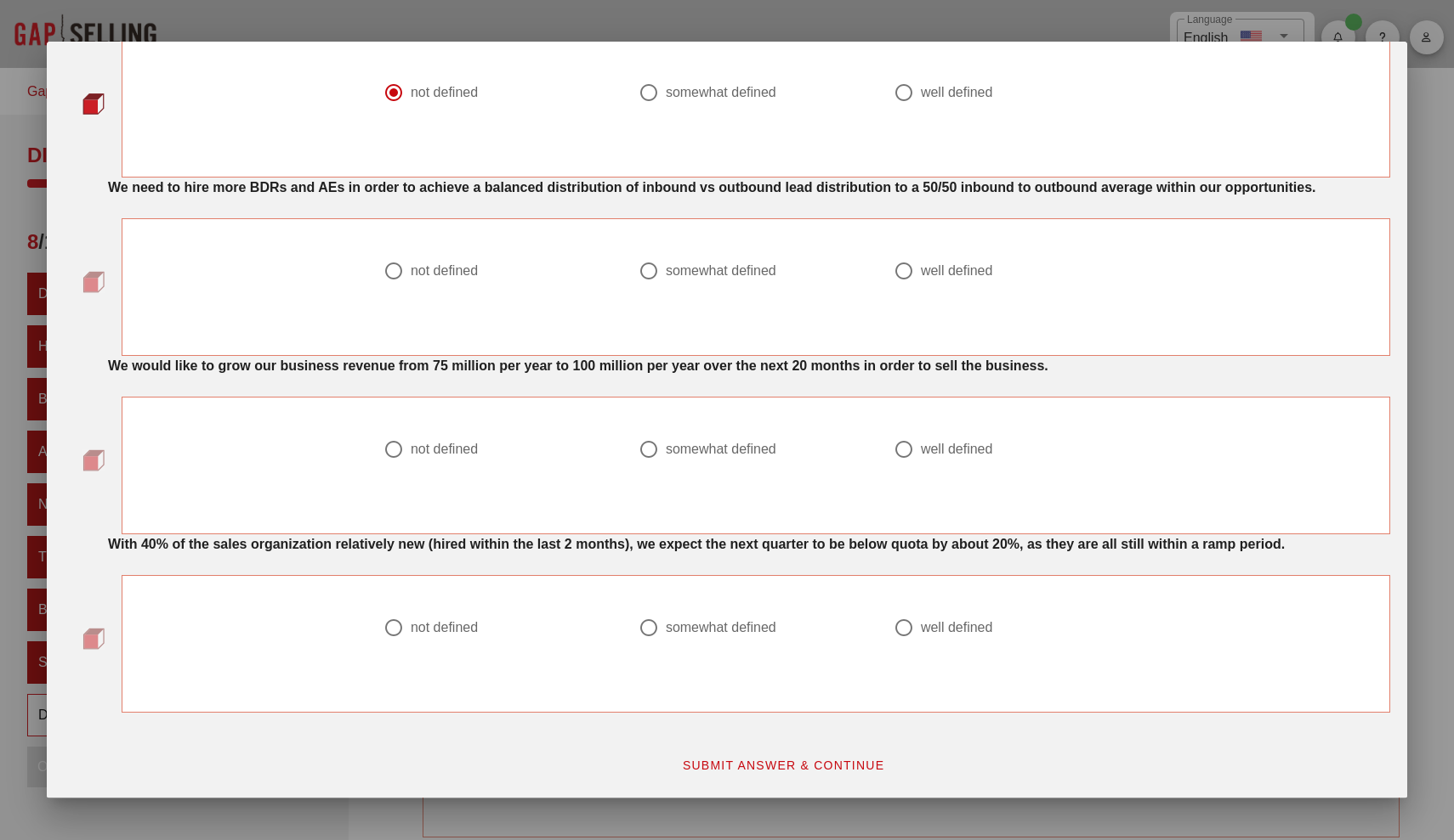
scroll to position [1259, 0]
click at [412, 180] on strong "We need to hire more BDRs and AEs in order to achieve a balanced distribution o…" at bounding box center [711, 188] width 1208 height 15
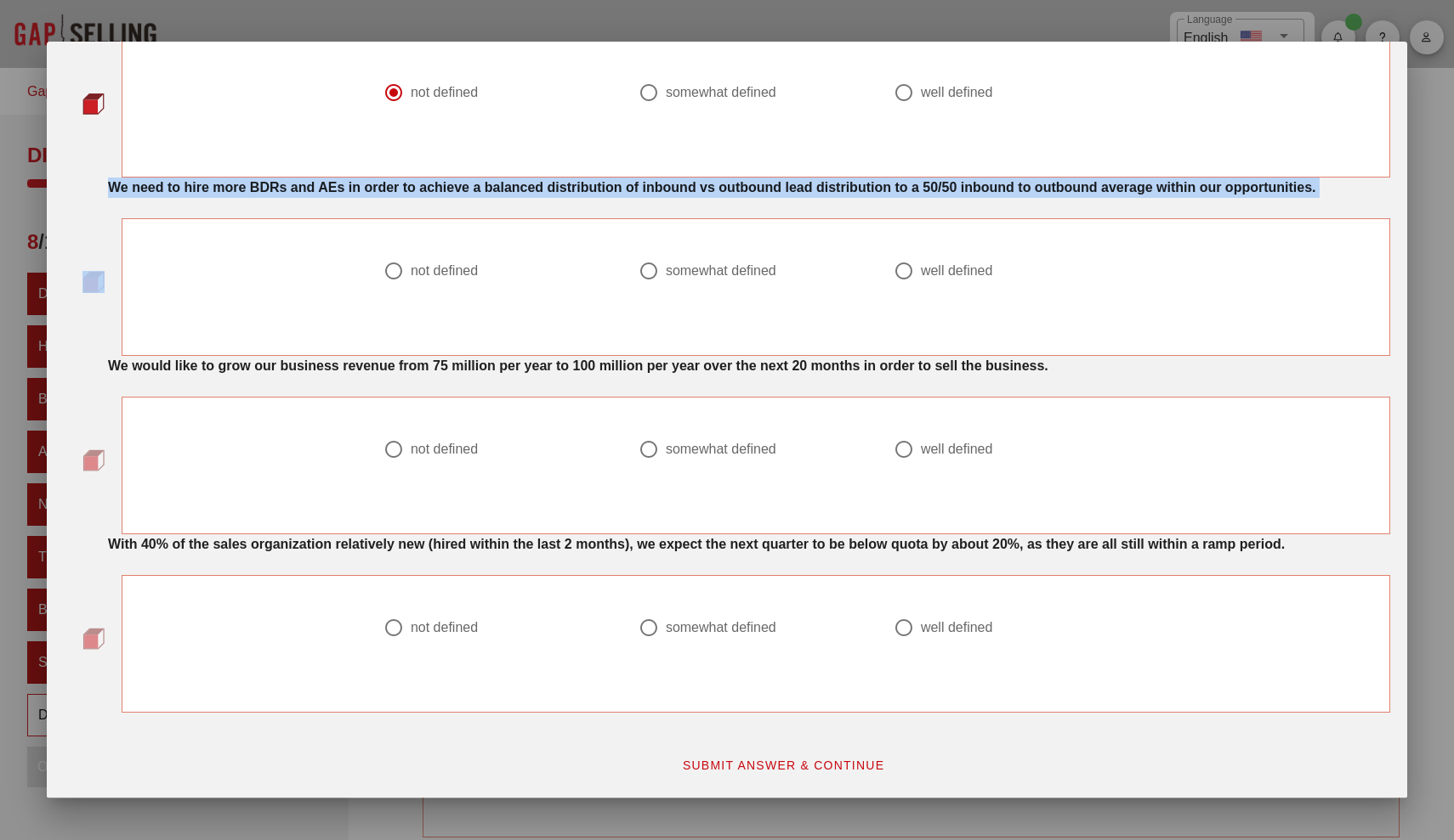
click at [412, 180] on strong "We need to hire more BDRs and AEs in order to achieve a balanced distribution o…" at bounding box center [711, 188] width 1208 height 15
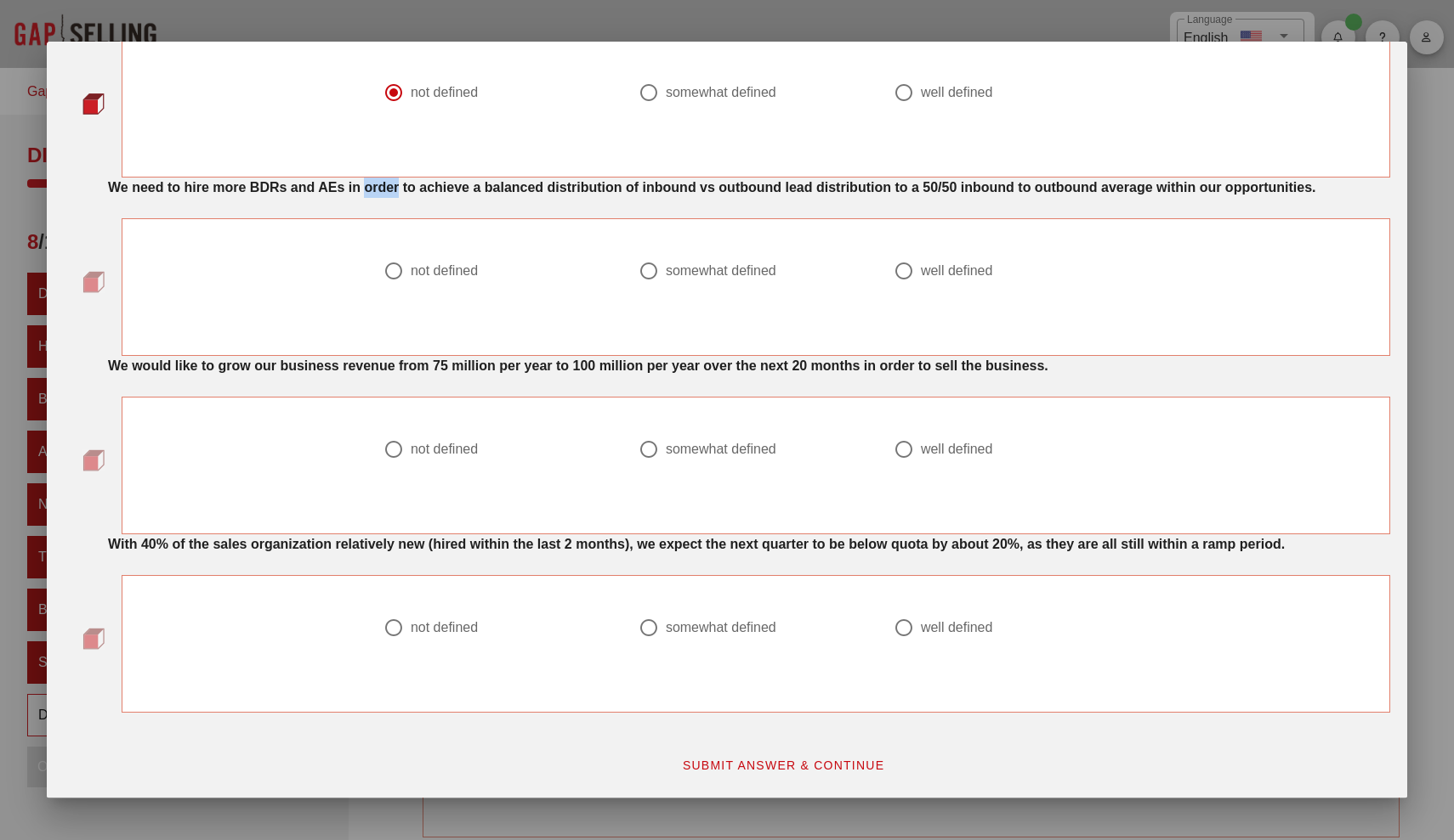
click at [412, 180] on strong "We need to hire more BDRs and AEs in order to achieve a balanced distribution o…" at bounding box center [711, 188] width 1208 height 15
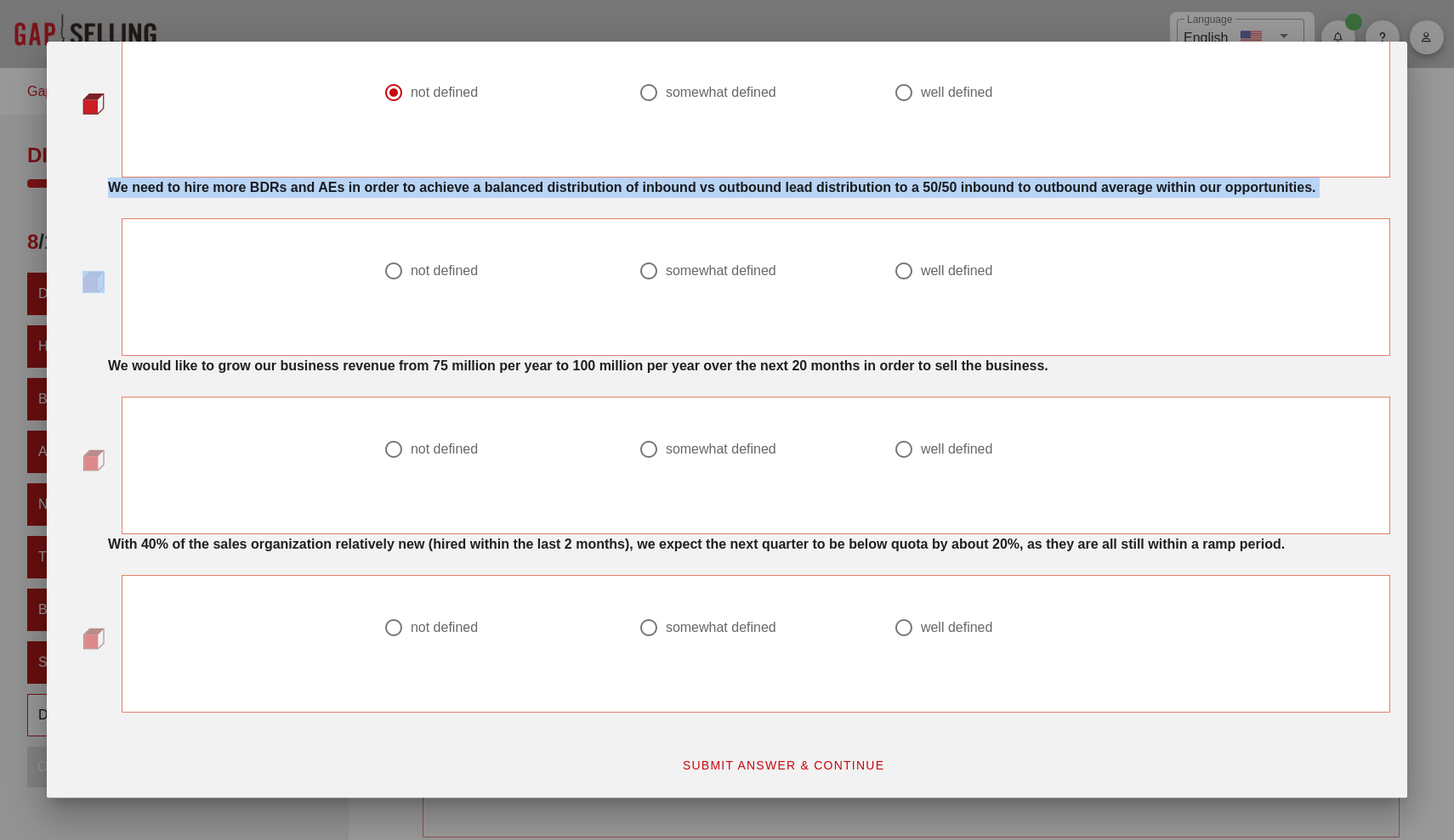
click at [412, 180] on strong "We need to hire more BDRs and AEs in order to achieve a balanced distribution o…" at bounding box center [711, 188] width 1208 height 15
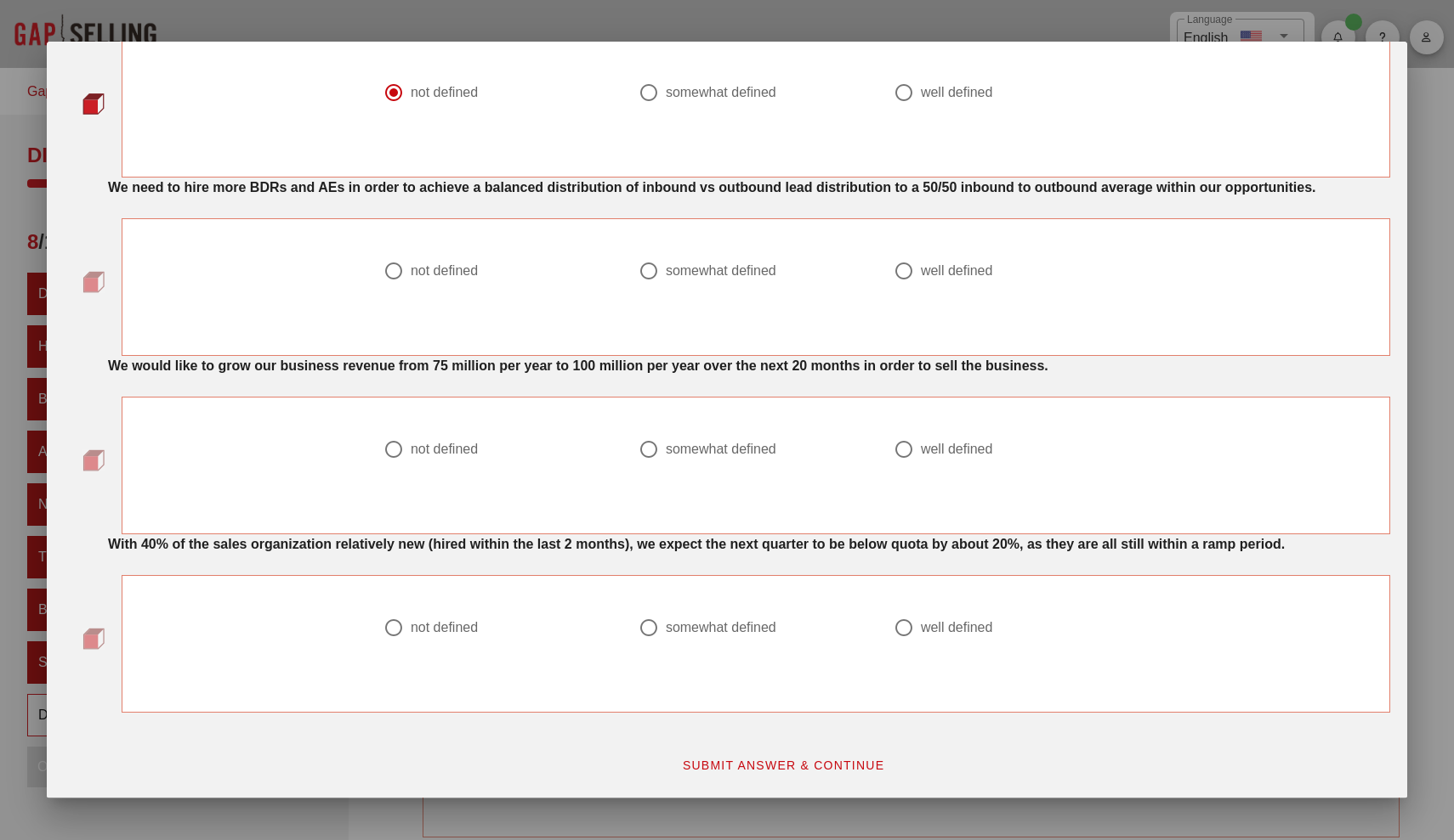
click at [556, 291] on div "not defined" at bounding box center [500, 282] width 255 height 61
click at [752, 263] on div "well defined" at bounding box center [957, 271] width 73 height 17
radio input "true"
click at [440, 445] on div "not defined" at bounding box center [444, 450] width 67 height 17
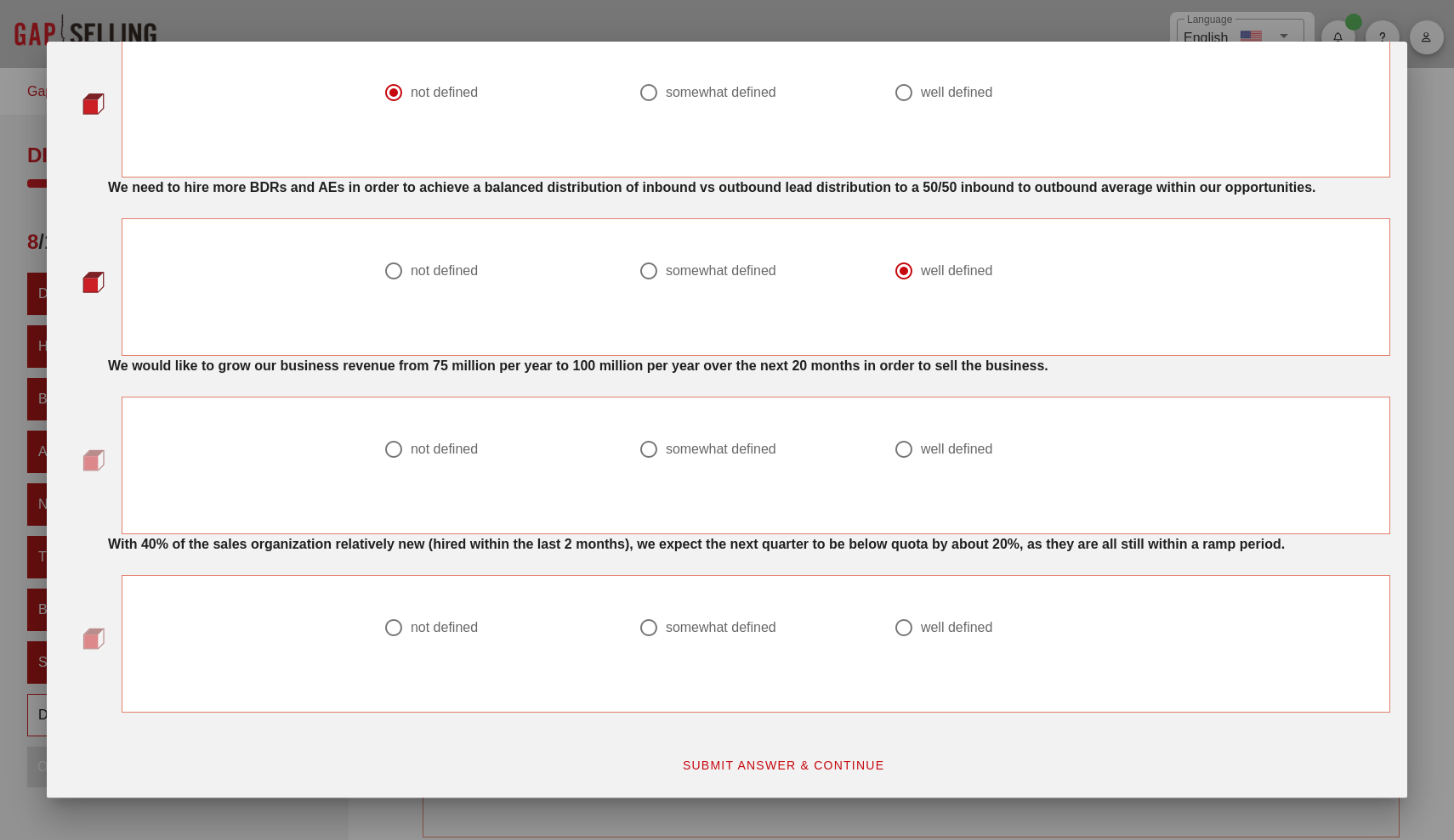
radio input "true"
click at [752, 637] on div at bounding box center [903, 627] width 29 height 29
radio input "true"
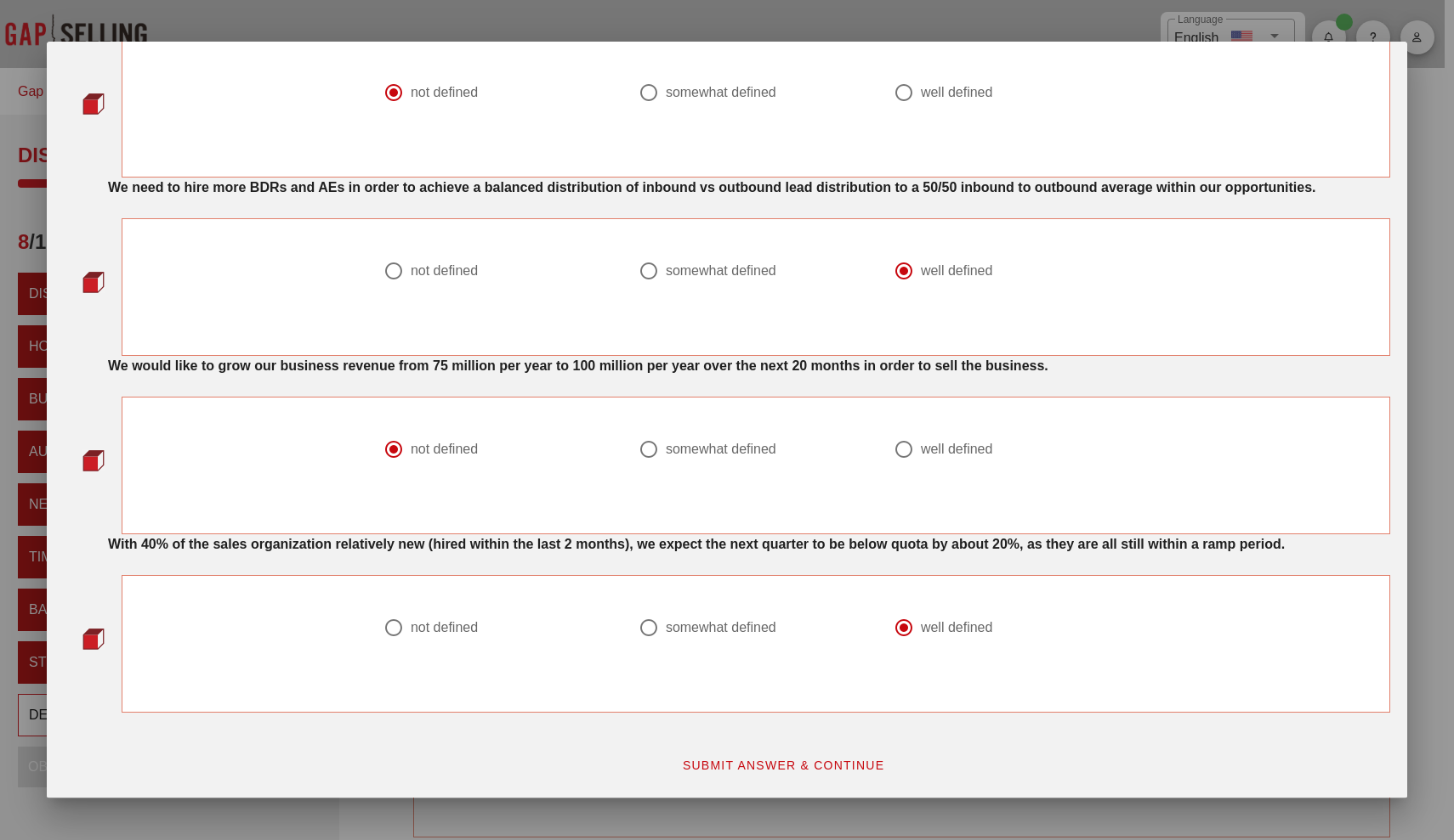
click at [752, 740] on div "SUBMIT ANSWER & CONTINUE" at bounding box center [783, 765] width 1235 height 51
click at [752, 740] on span "SUBMIT ANSWER & CONTINUE" at bounding box center [783, 765] width 204 height 14
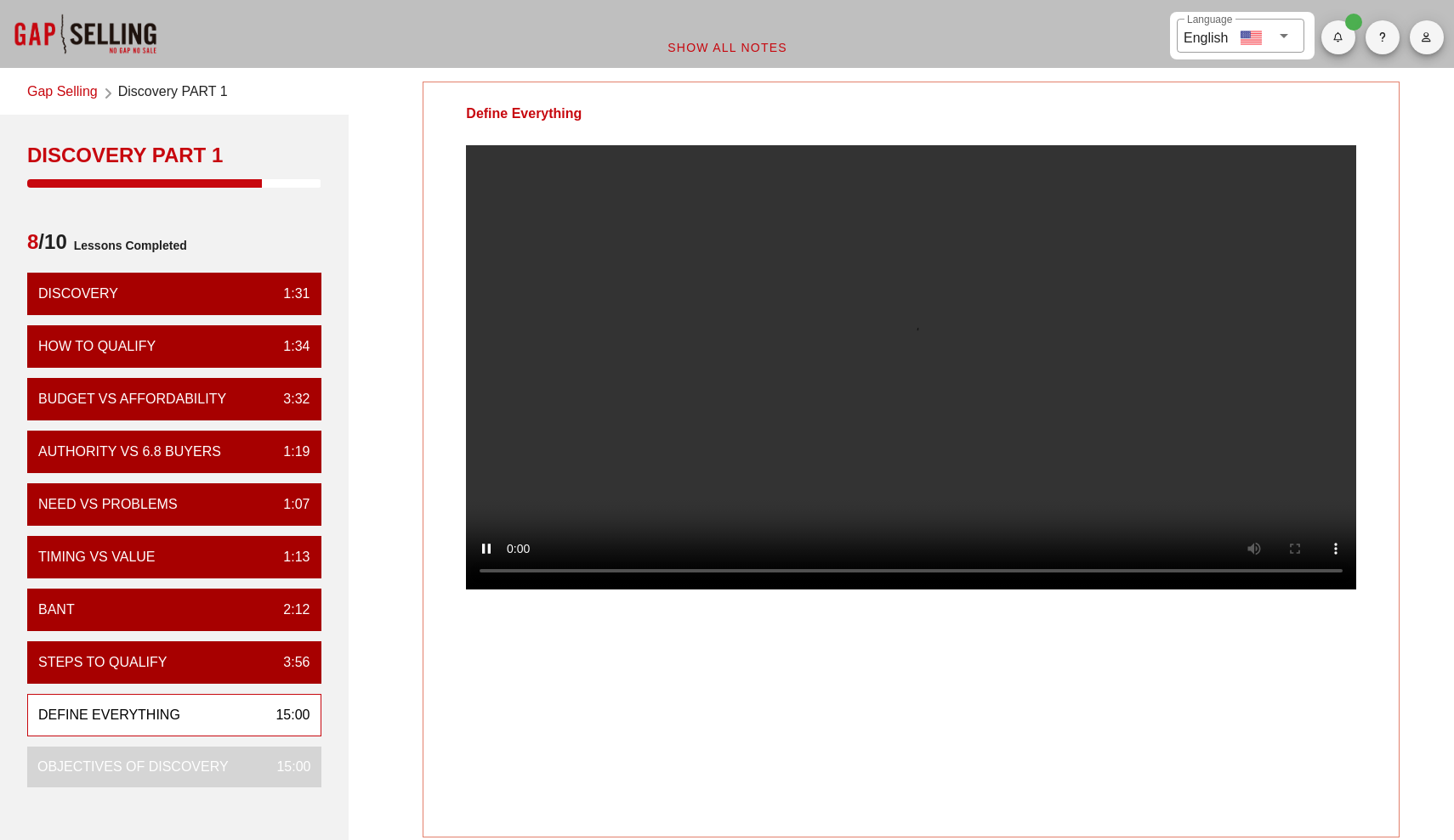
scroll to position [0, 0]
click at [752, 549] on video at bounding box center [910, 367] width 890 height 444
click at [752, 422] on video at bounding box center [910, 367] width 890 height 444
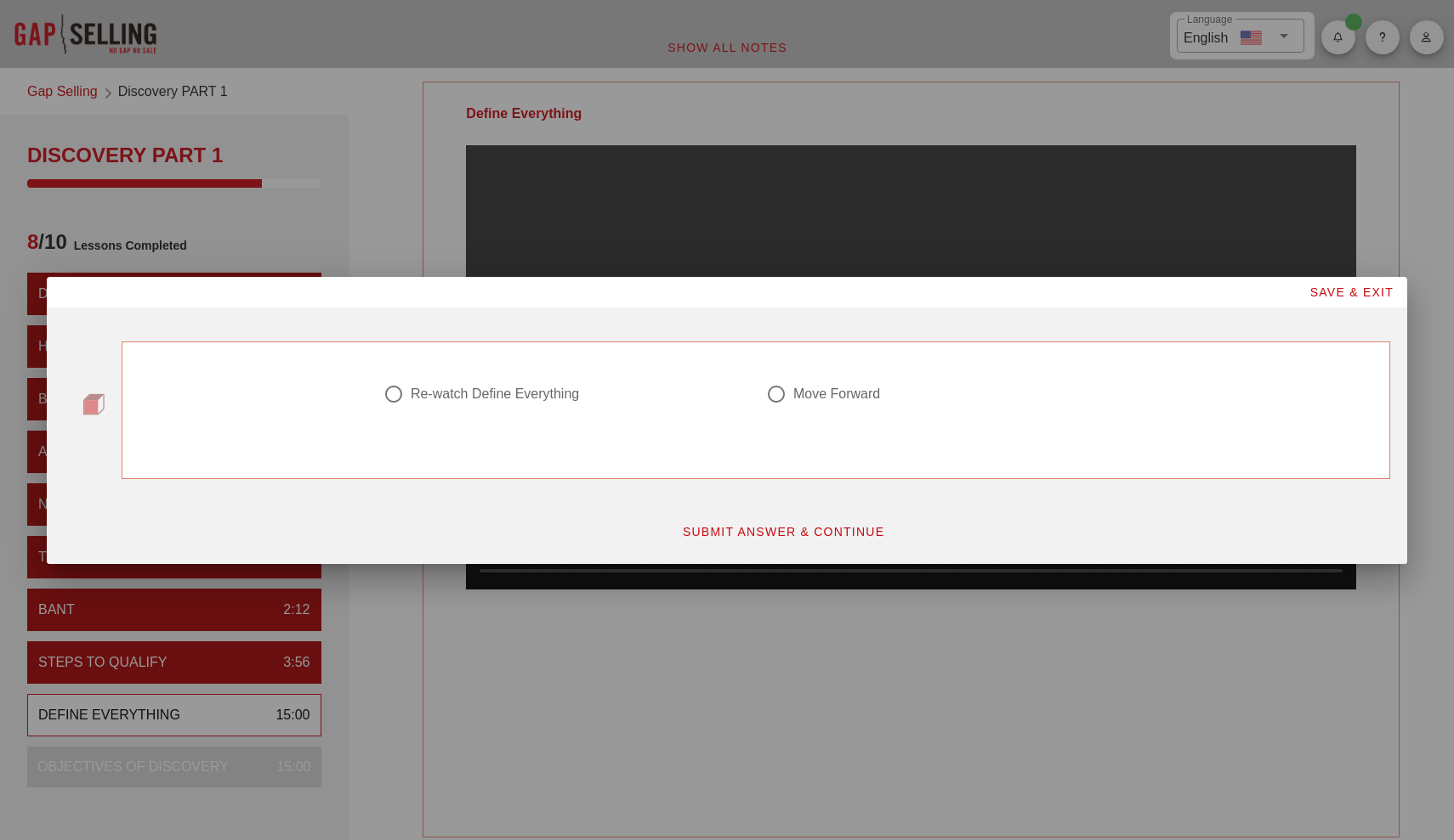
click at [752, 390] on div "Move Forward" at bounding box center [836, 394] width 86 height 17
radio input "true"
click at [752, 532] on span "SUBMIT ANSWER & CONTINUE" at bounding box center [783, 532] width 204 height 14
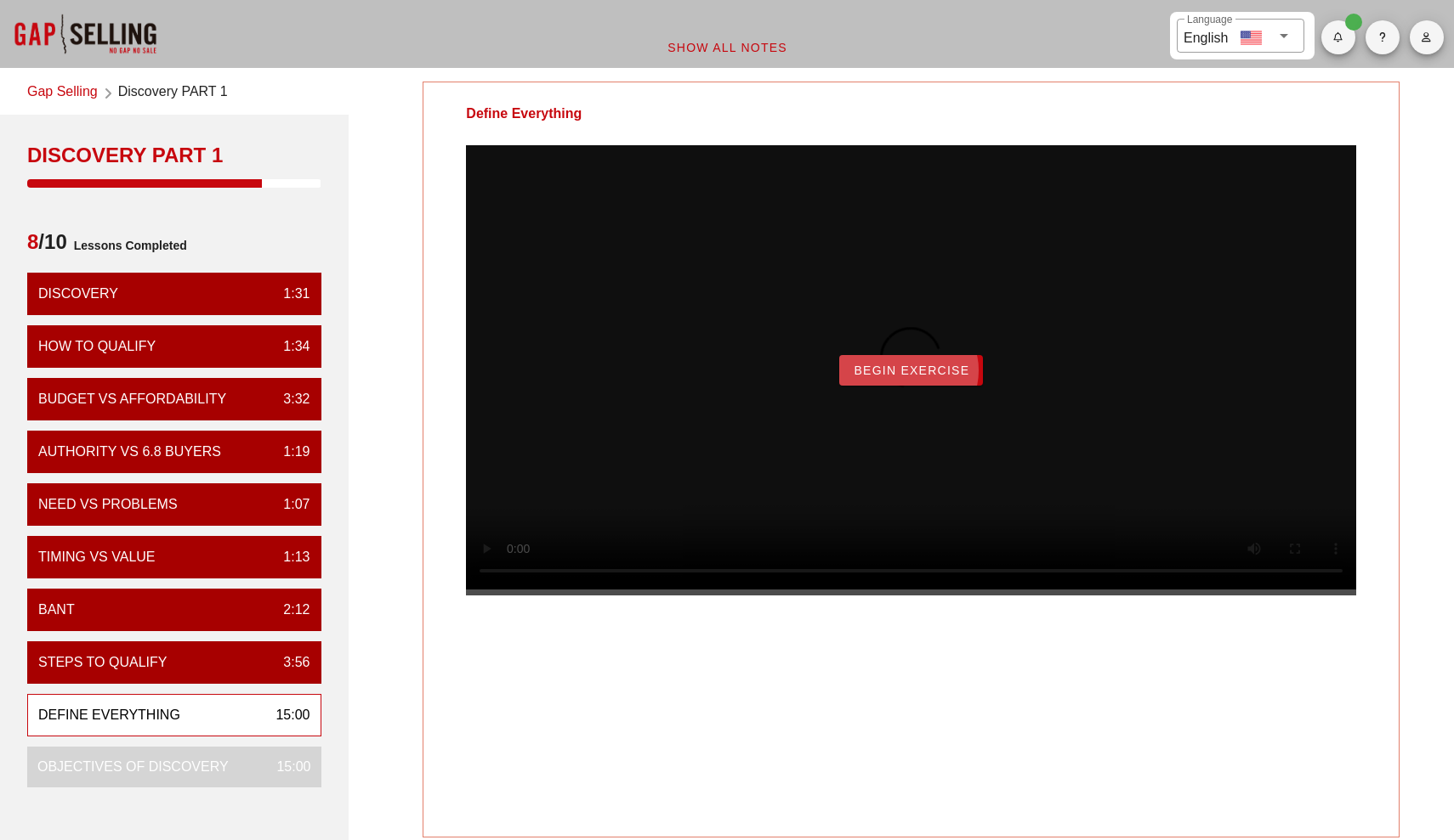
click at [752, 385] on button "Begin Exercise" at bounding box center [910, 370] width 144 height 31
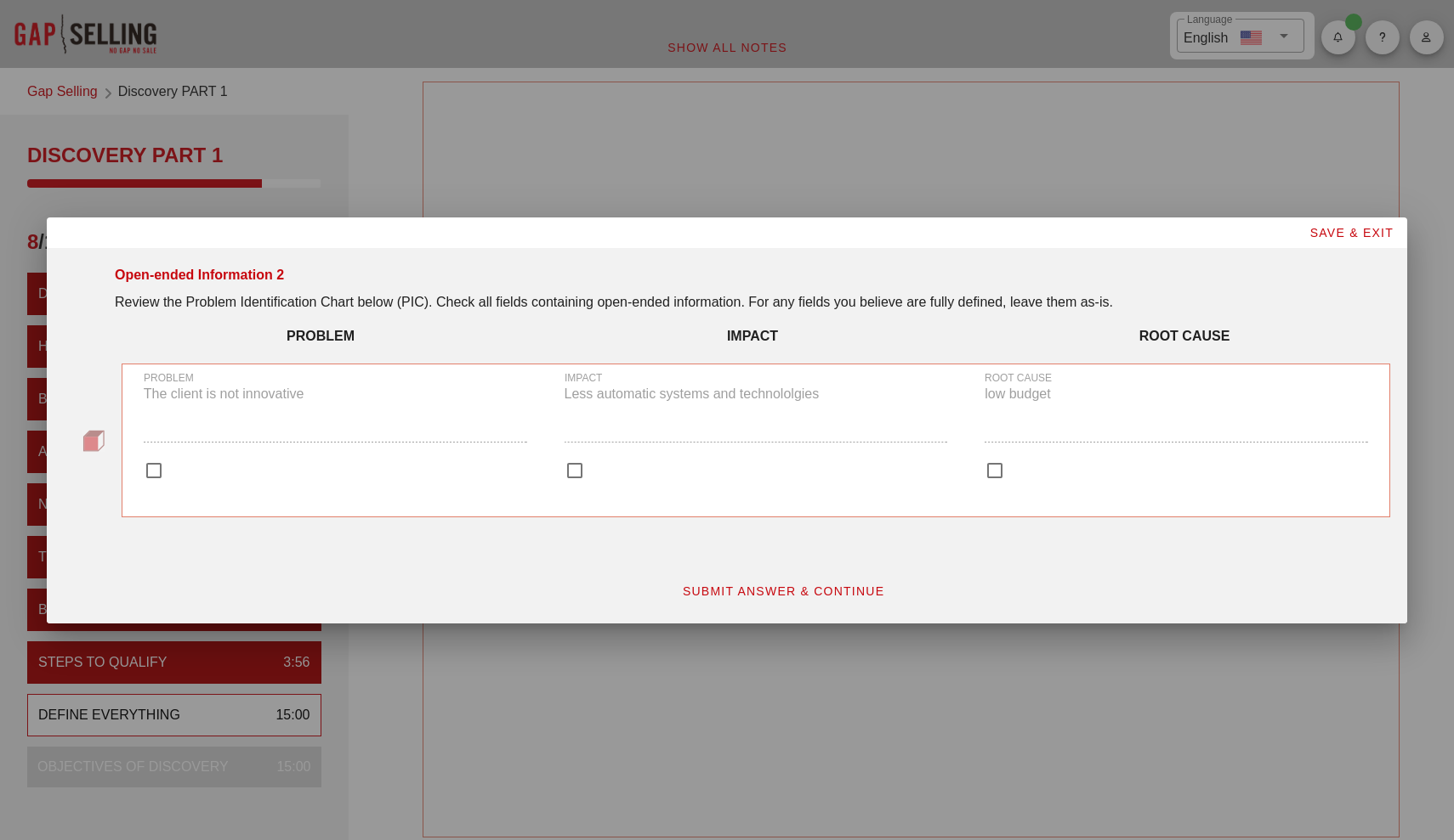
click at [152, 475] on div at bounding box center [153, 470] width 29 height 29
click at [158, 469] on div at bounding box center [153, 470] width 29 height 29
checkbox input "true"
click at [575, 479] on div at bounding box center [575, 470] width 29 height 29
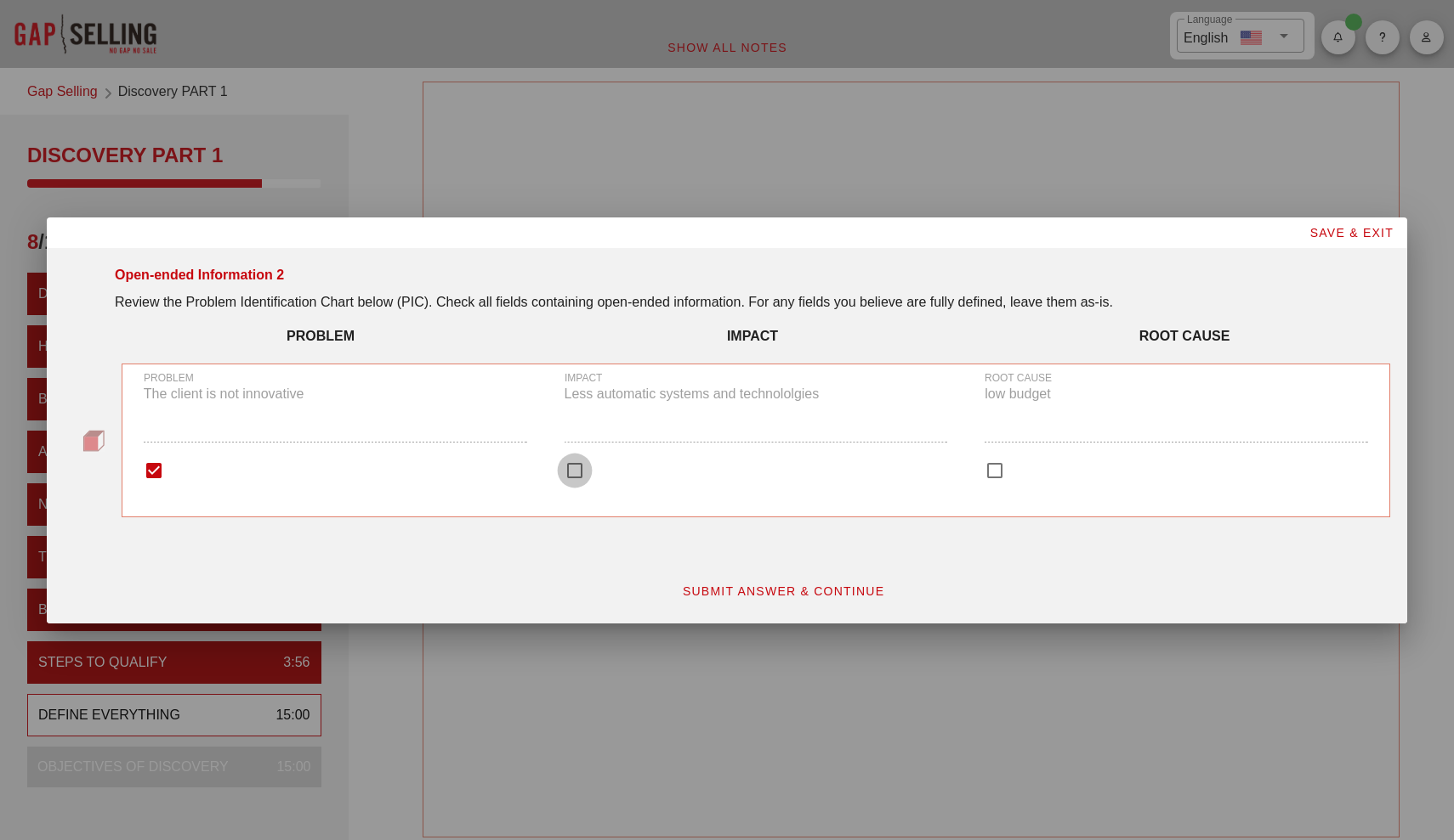
checkbox input "true"
click at [752, 474] on div at bounding box center [994, 470] width 29 height 29
checkbox input "true"
click at [752, 584] on span "SUBMIT ANSWER & CONTINUE" at bounding box center [783, 591] width 204 height 14
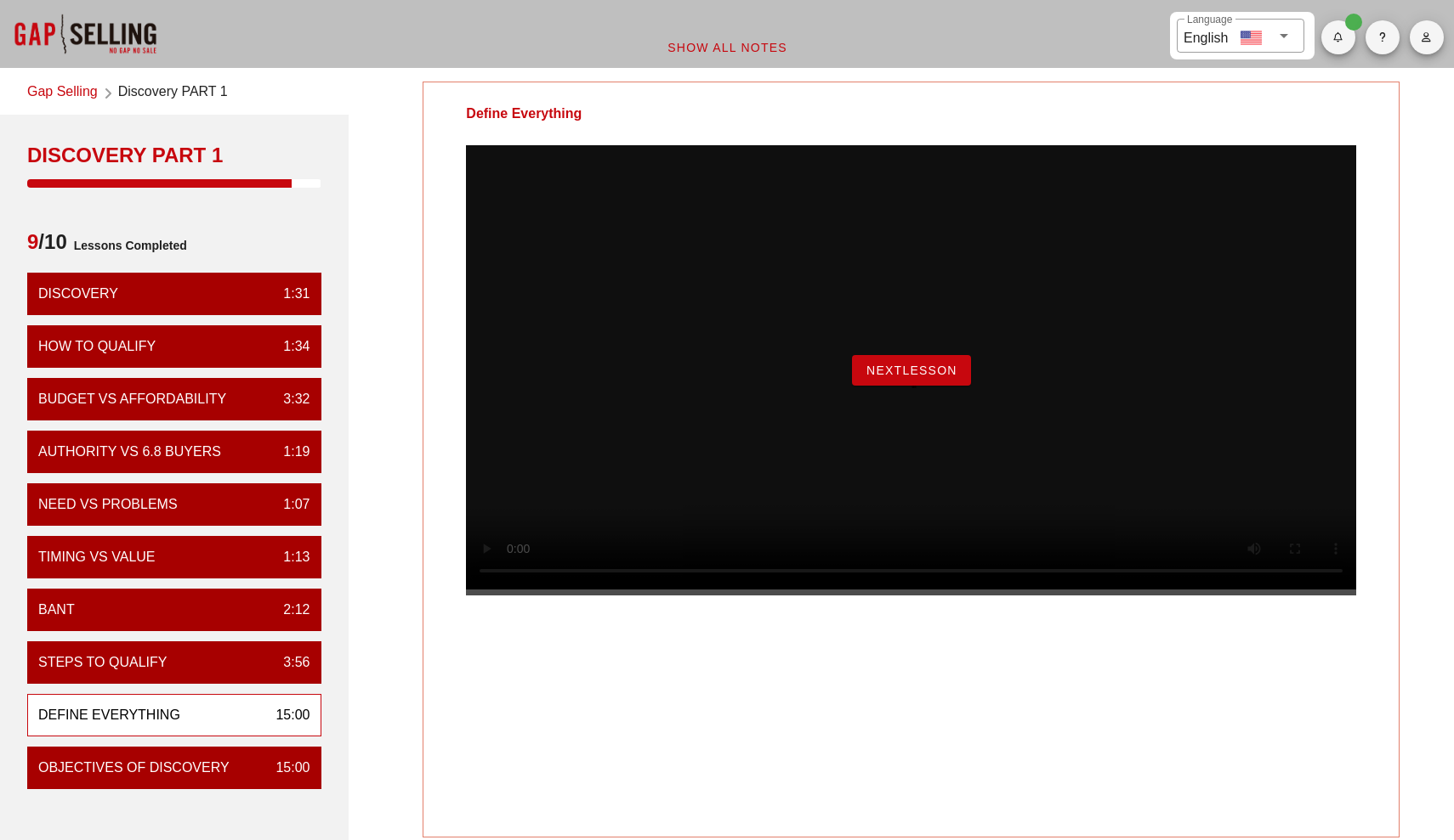
click at [752, 377] on span "NextLesson" at bounding box center [911, 370] width 92 height 14
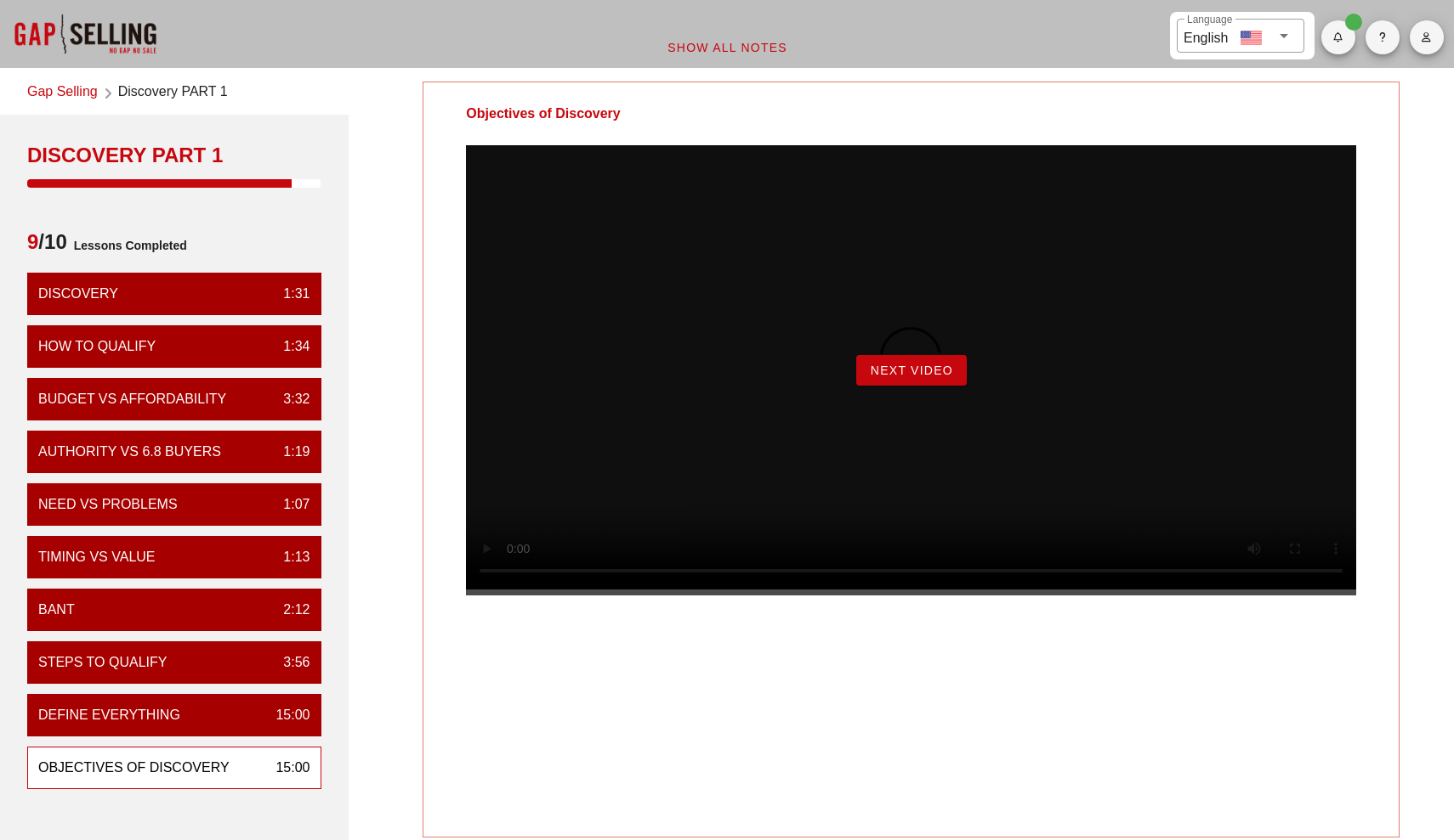
click at [752, 377] on span "Next Video" at bounding box center [911, 370] width 84 height 14
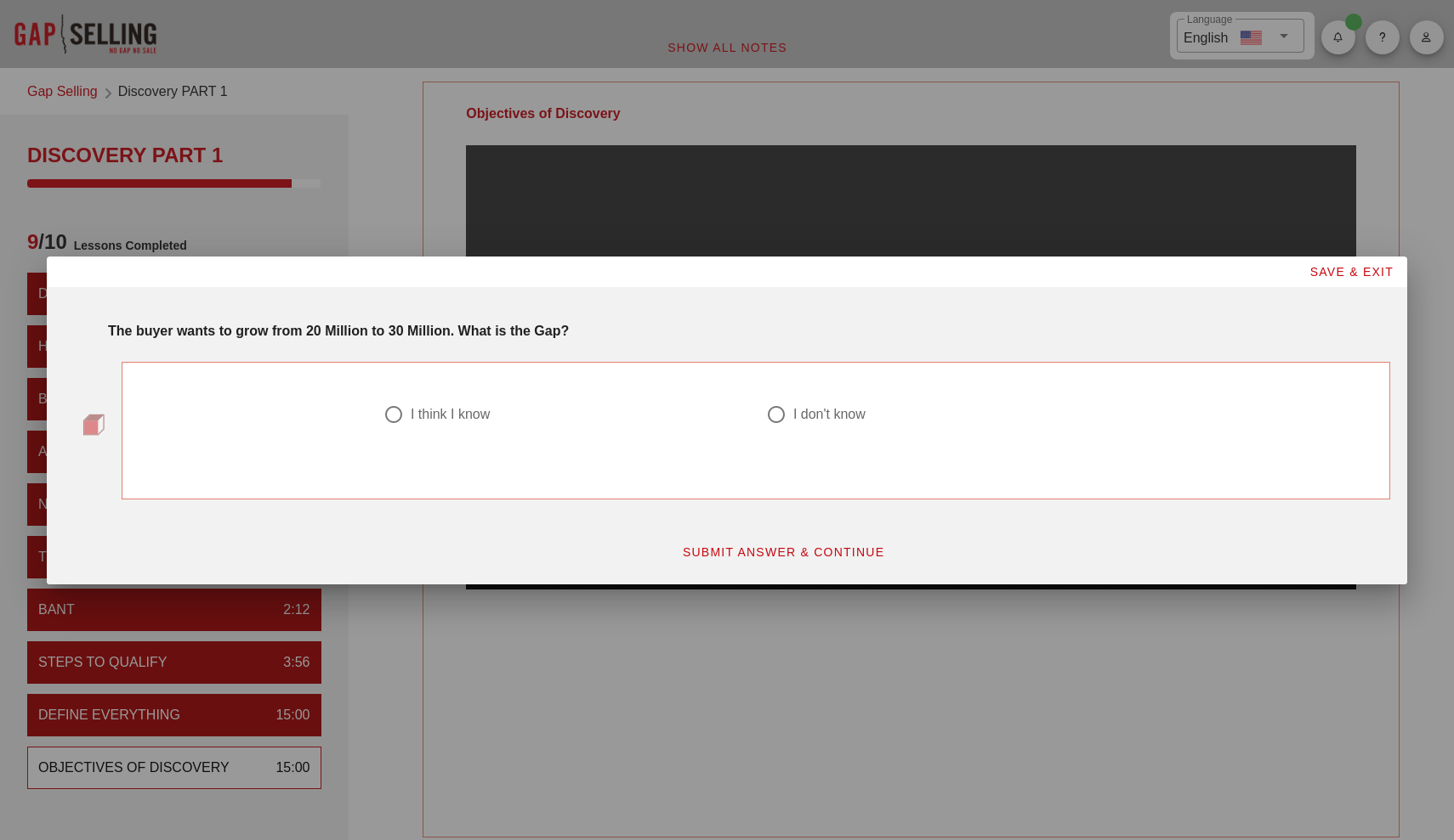
click at [416, 411] on div "I think I know" at bounding box center [450, 414] width 79 height 17
radio input "true"
click at [734, 556] on span "SUBMIT ANSWER & CONTINUE" at bounding box center [783, 552] width 204 height 14
click at [454, 427] on div at bounding box center [564, 435] width 363 height 20
click at [454, 415] on div "got it right!" at bounding box center [443, 414] width 64 height 17
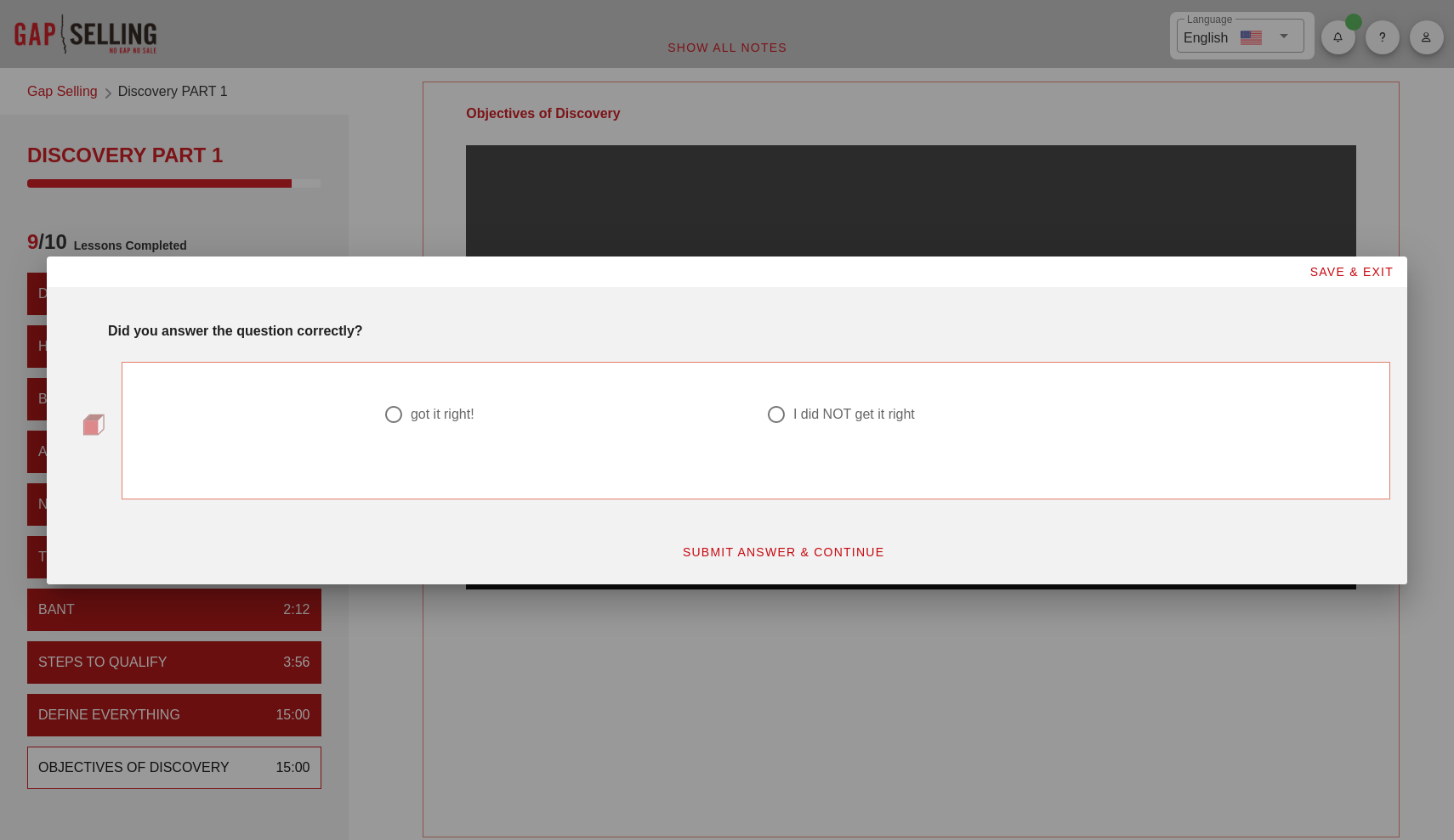
radio input "true"
click at [752, 552] on span "SUBMIT ANSWER & CONTINUE" at bounding box center [783, 552] width 204 height 14
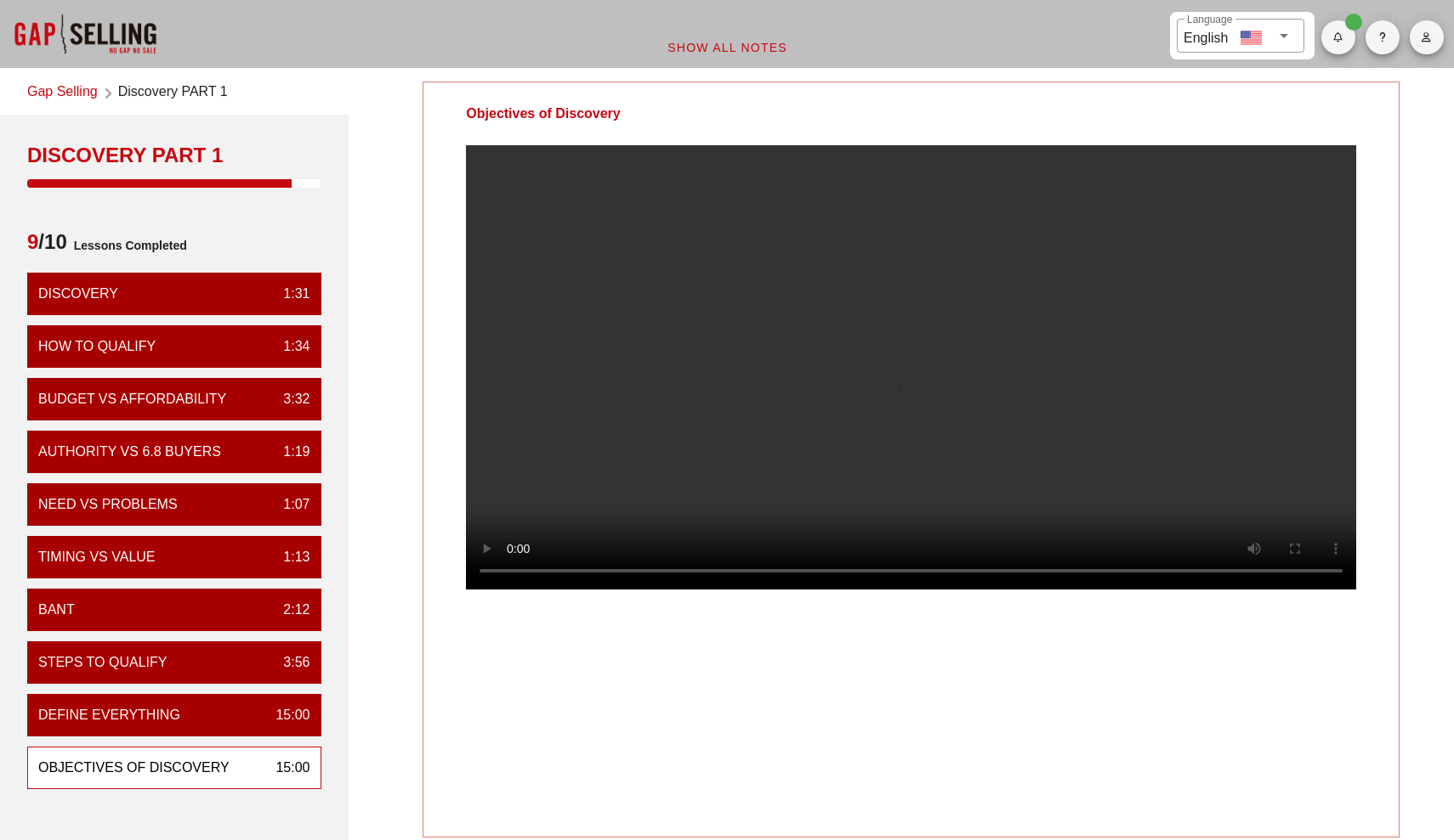
click at [752, 318] on video at bounding box center [910, 367] width 890 height 444
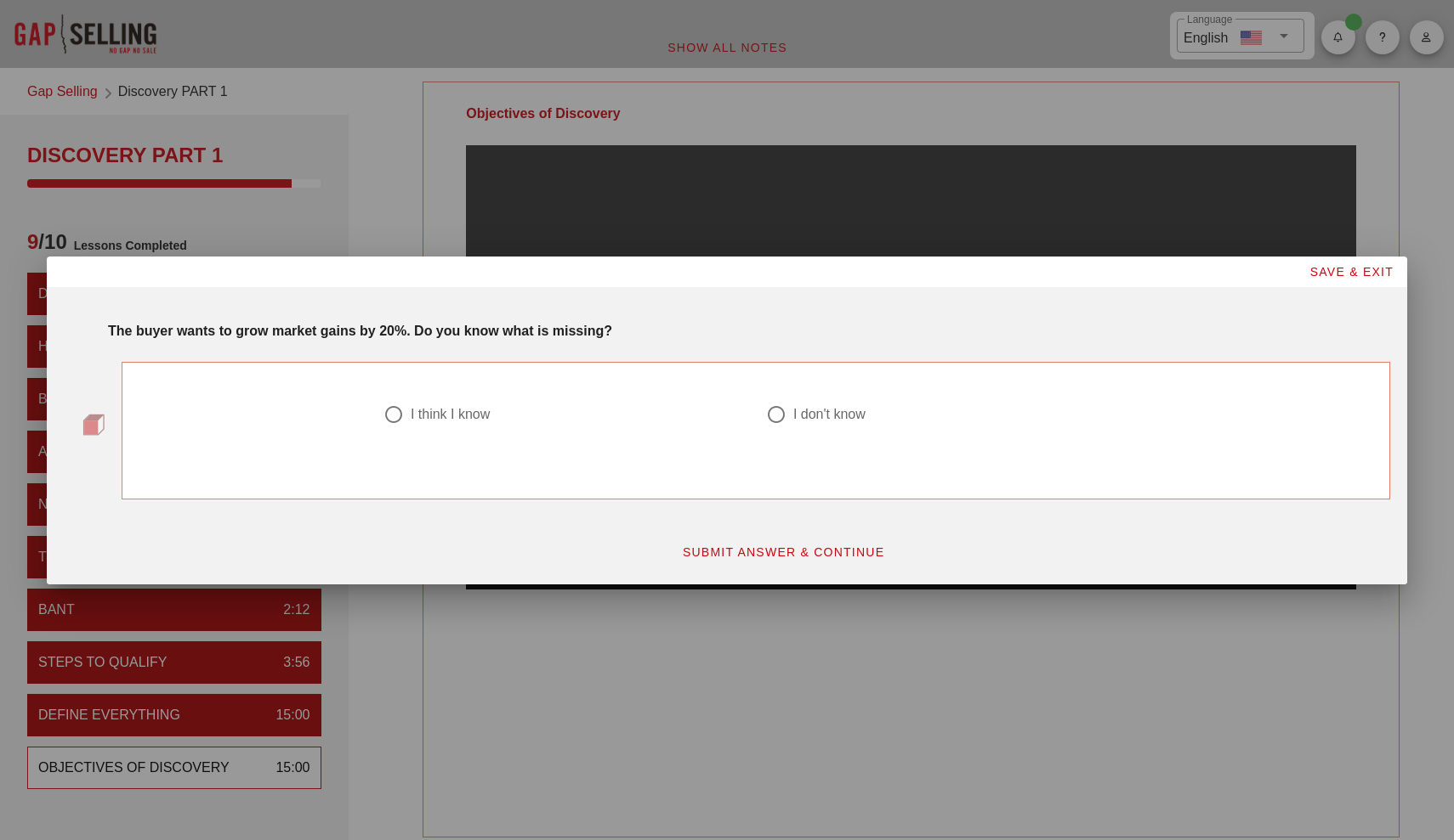
click at [411, 409] on div "I think I know" at bounding box center [450, 414] width 79 height 17
radio input "true"
click at [752, 553] on span "SUBMIT ANSWER & CONTINUE" at bounding box center [783, 552] width 204 height 14
click at [424, 416] on div "I got it right!" at bounding box center [446, 414] width 72 height 17
radio input "true"
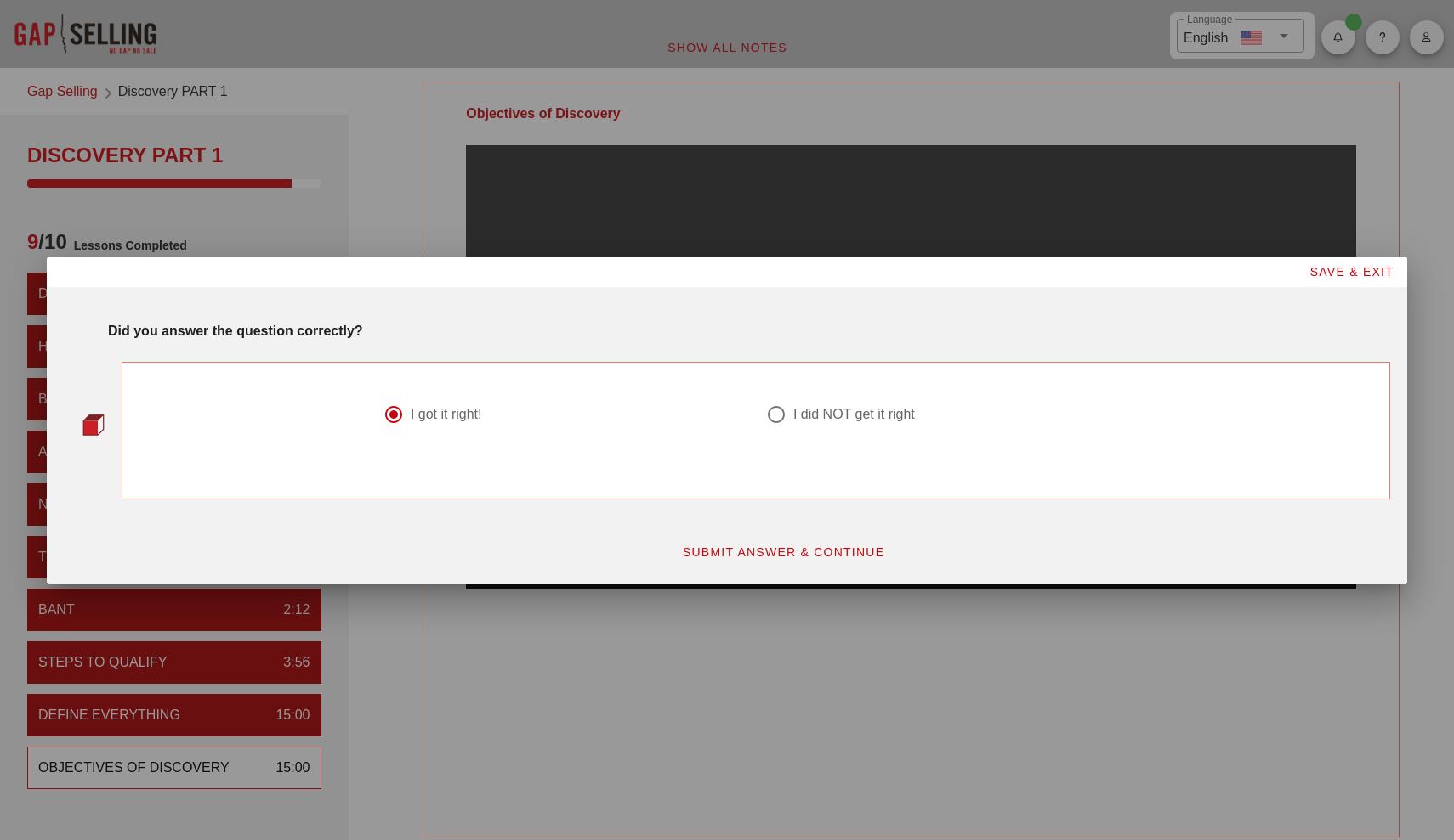
click at [752, 550] on span "SUBMIT ANSWER & CONTINUE" at bounding box center [783, 552] width 204 height 14
click at [416, 413] on div "I think I know" at bounding box center [450, 414] width 79 height 17
radio input "true"
click at [752, 553] on span "SUBMIT ANSWER & CONTINUE" at bounding box center [783, 552] width 204 height 14
click at [396, 425] on div at bounding box center [393, 414] width 29 height 29
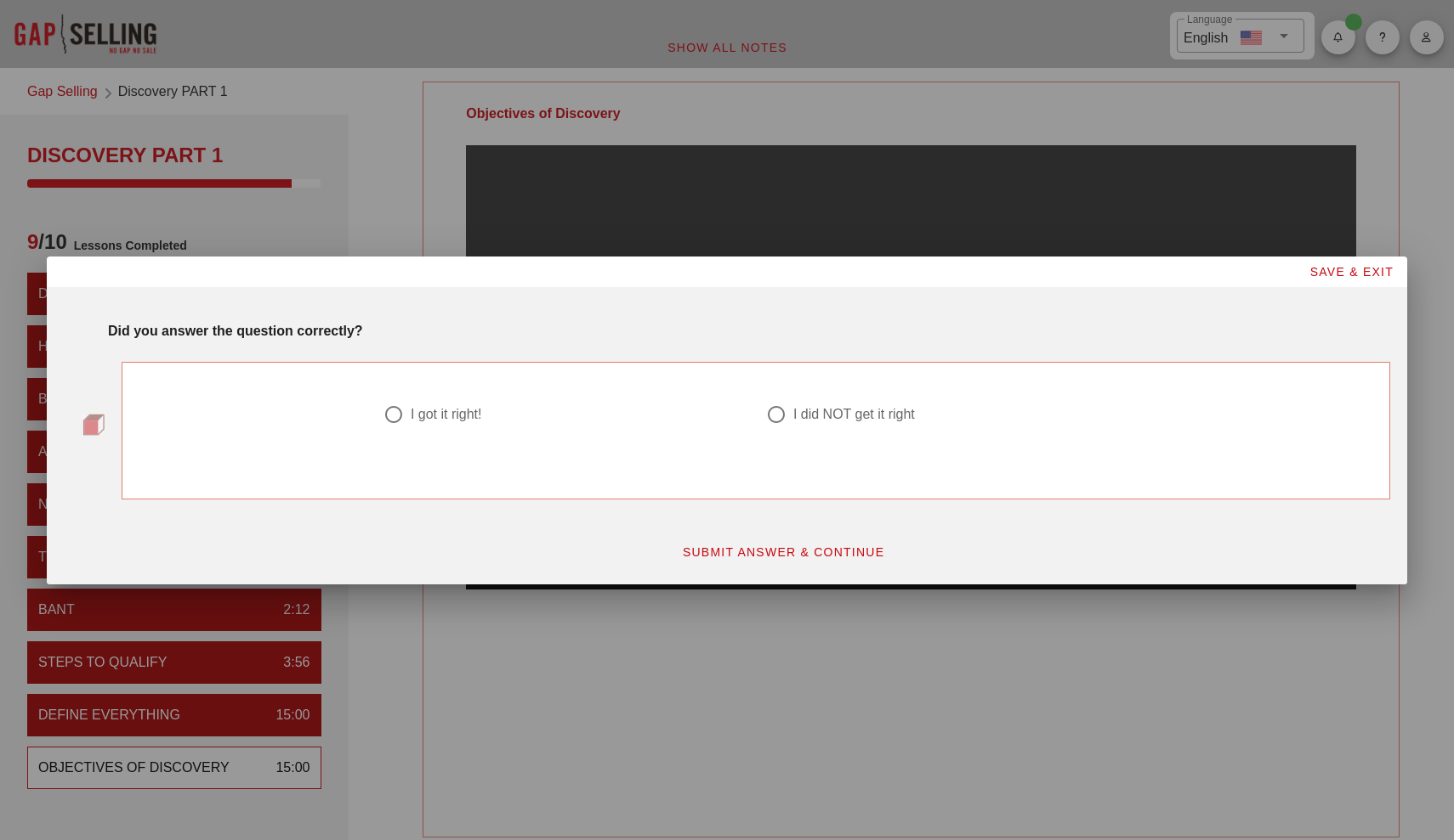
radio input "true"
click at [752, 555] on span "SUBMIT ANSWER & CONTINUE" at bounding box center [783, 552] width 204 height 14
click at [752, 409] on div "I don't know" at bounding box center [829, 414] width 73 height 17
radio input "true"
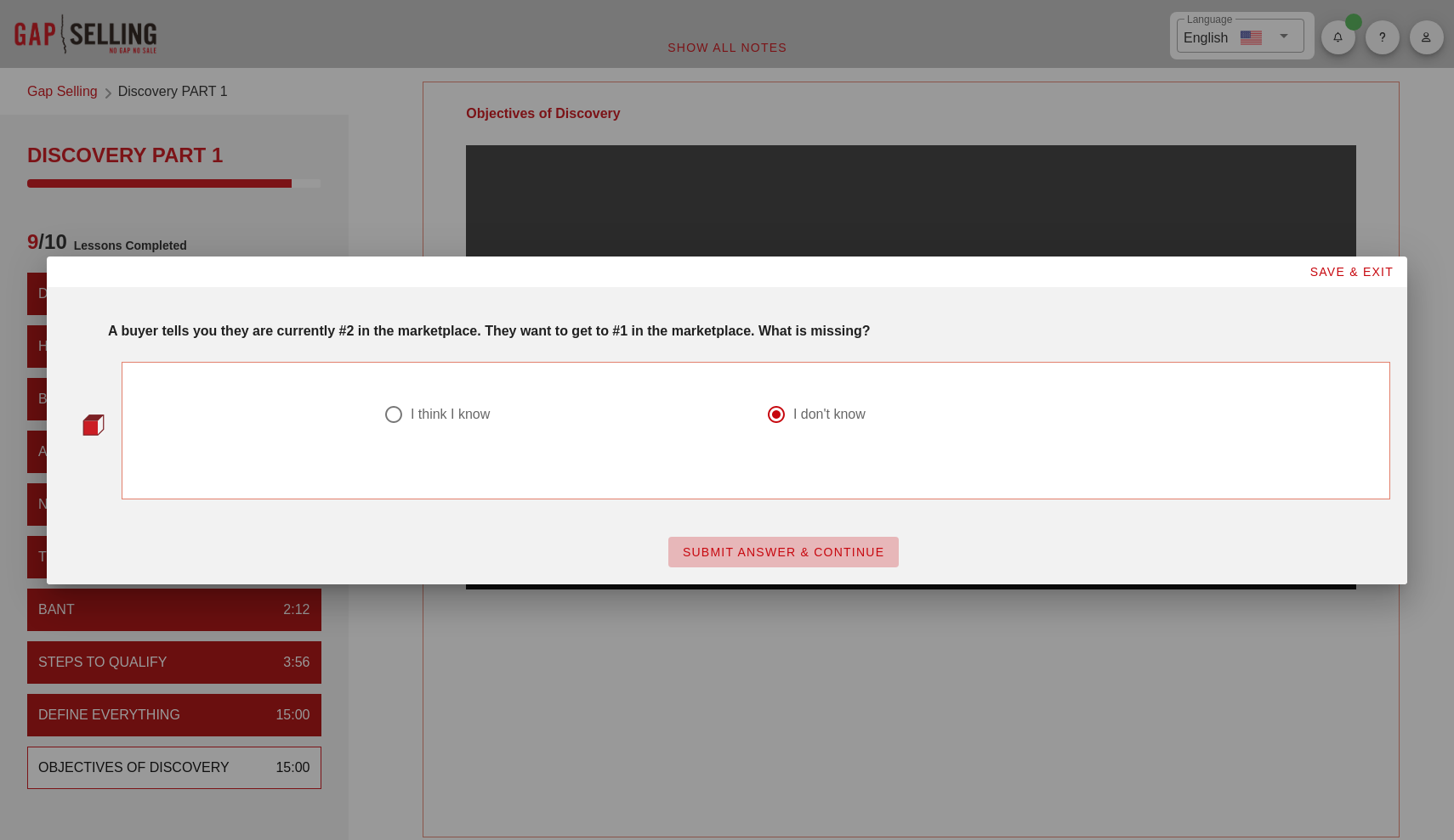
click at [752, 541] on button "SUBMIT ANSWER & CONTINUE" at bounding box center [784, 552] width 231 height 31
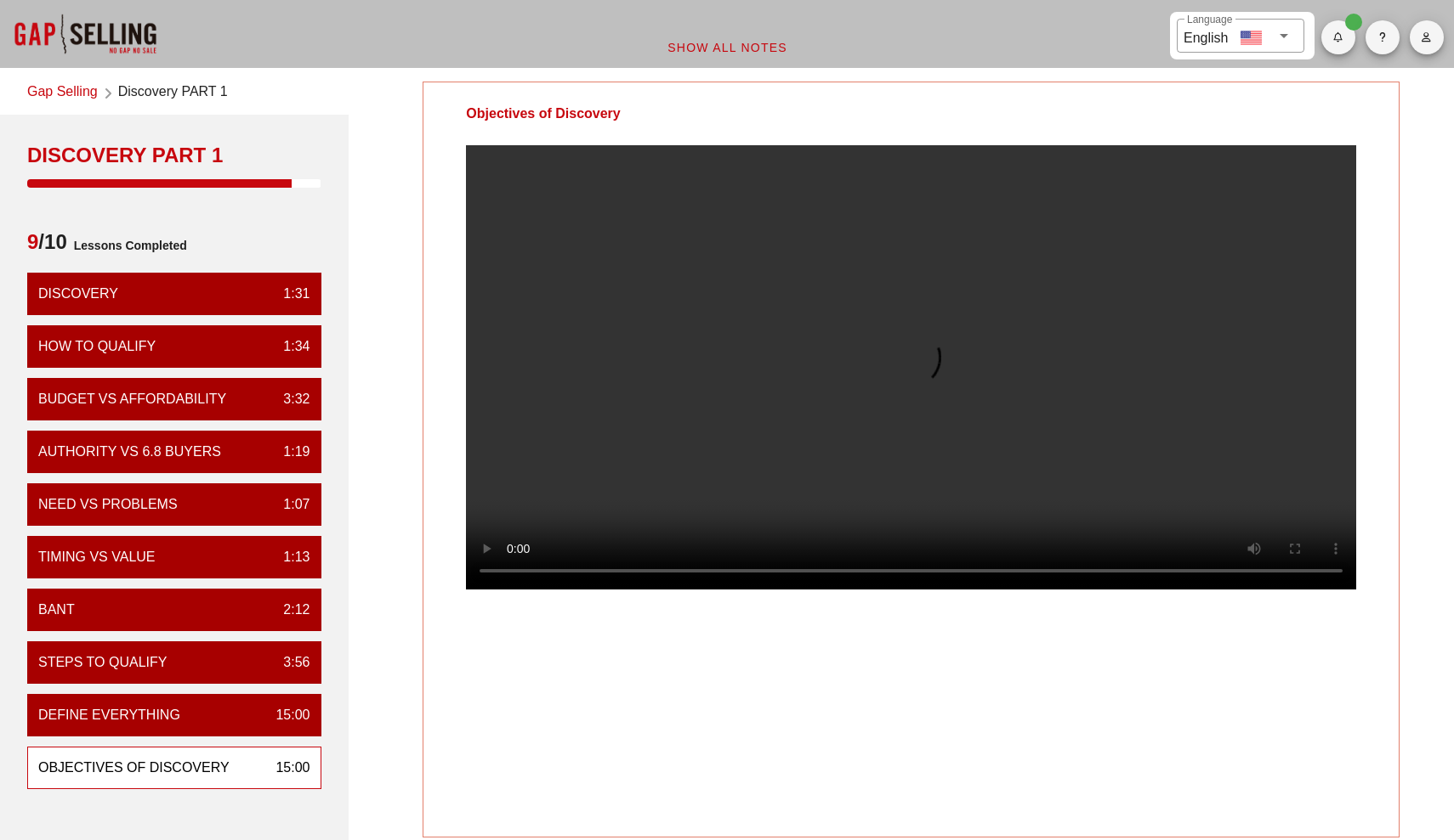
click at [752, 461] on video at bounding box center [910, 367] width 890 height 444
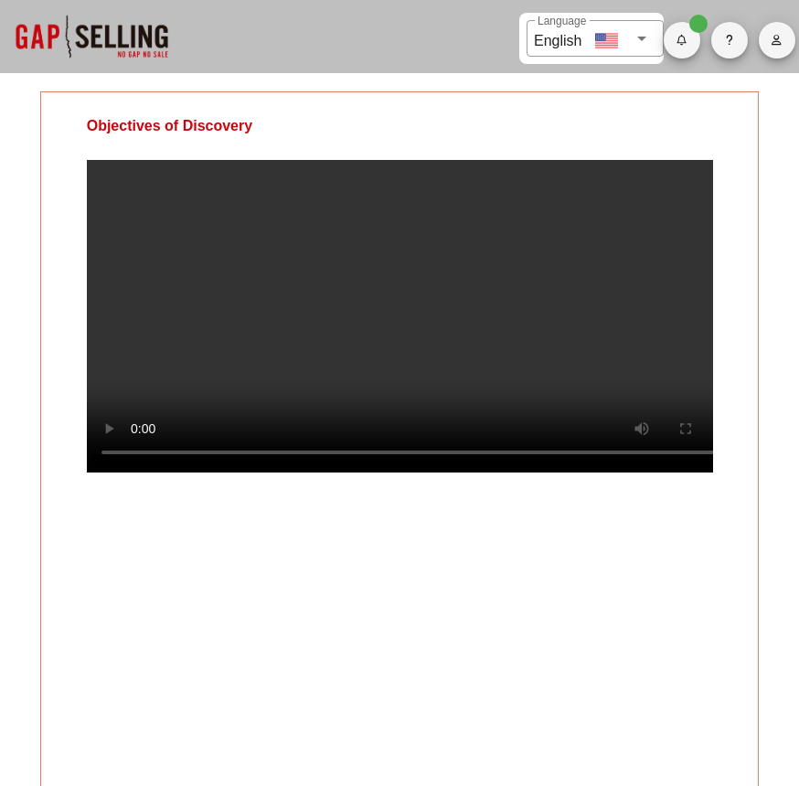
click at [420, 473] on video at bounding box center [400, 316] width 626 height 313
click at [404, 473] on video at bounding box center [400, 316] width 626 height 313
click at [404, 411] on video at bounding box center [400, 316] width 626 height 313
click at [498, 350] on video at bounding box center [400, 316] width 626 height 313
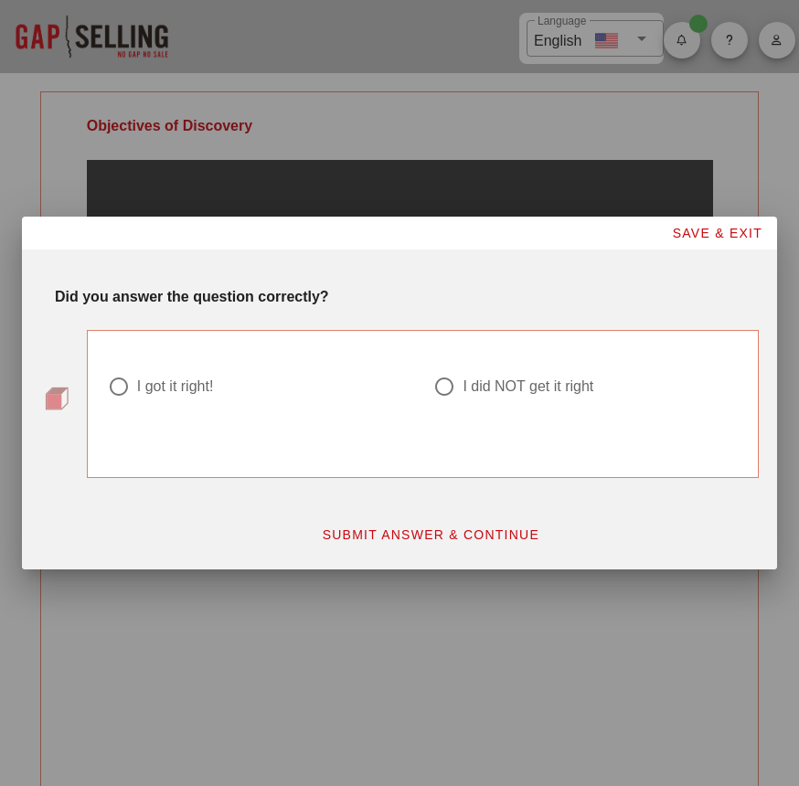
click at [528, 371] on div "I did NOT get it right" at bounding box center [585, 398] width 326 height 66
click at [516, 380] on div "I did NOT get it right" at bounding box center [528, 387] width 131 height 18
radio input "true"
click at [449, 550] on button "SUBMIT ANSWER & CONTINUE" at bounding box center [430, 534] width 248 height 33
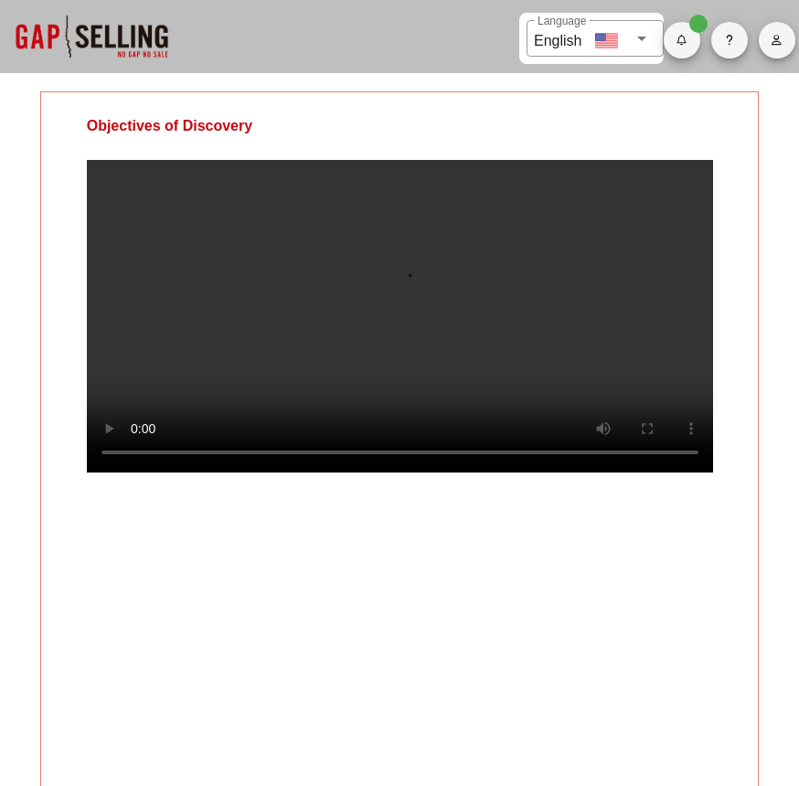
scroll to position [1, 0]
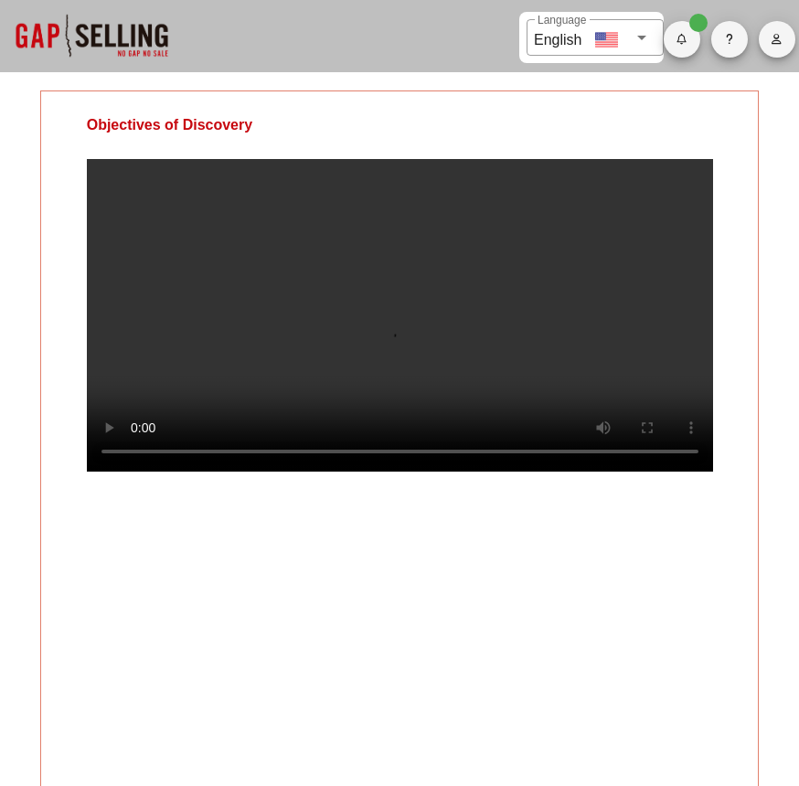
click at [511, 585] on div "Objectives of Discovery" at bounding box center [400, 445] width 720 height 708
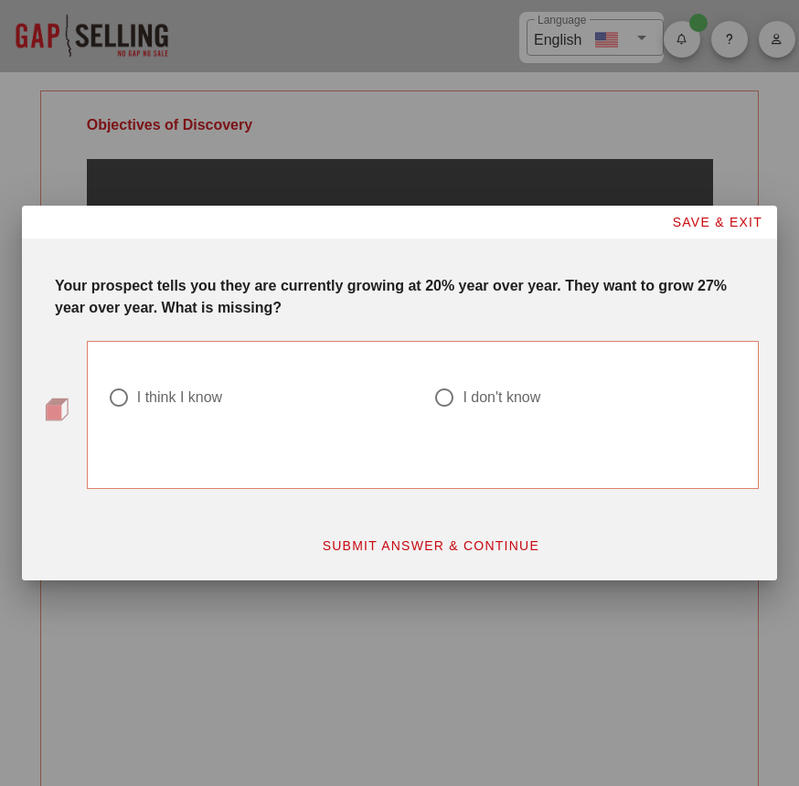
click at [488, 406] on div "I don't know" at bounding box center [502, 398] width 78 height 18
radio input "true"
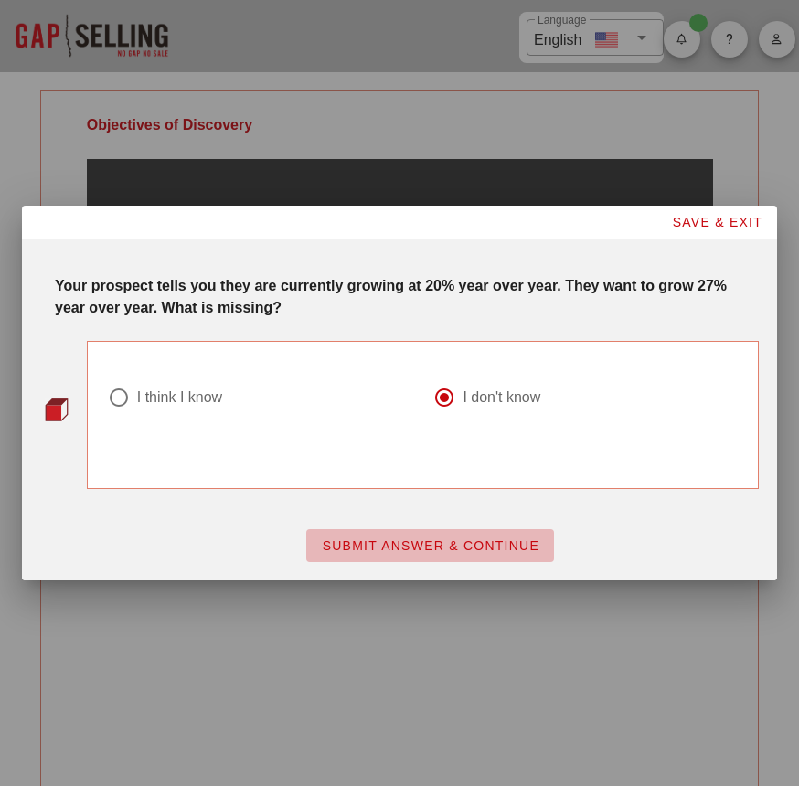
click at [404, 552] on span "SUBMIT ANSWER & CONTINUE" at bounding box center [430, 546] width 219 height 15
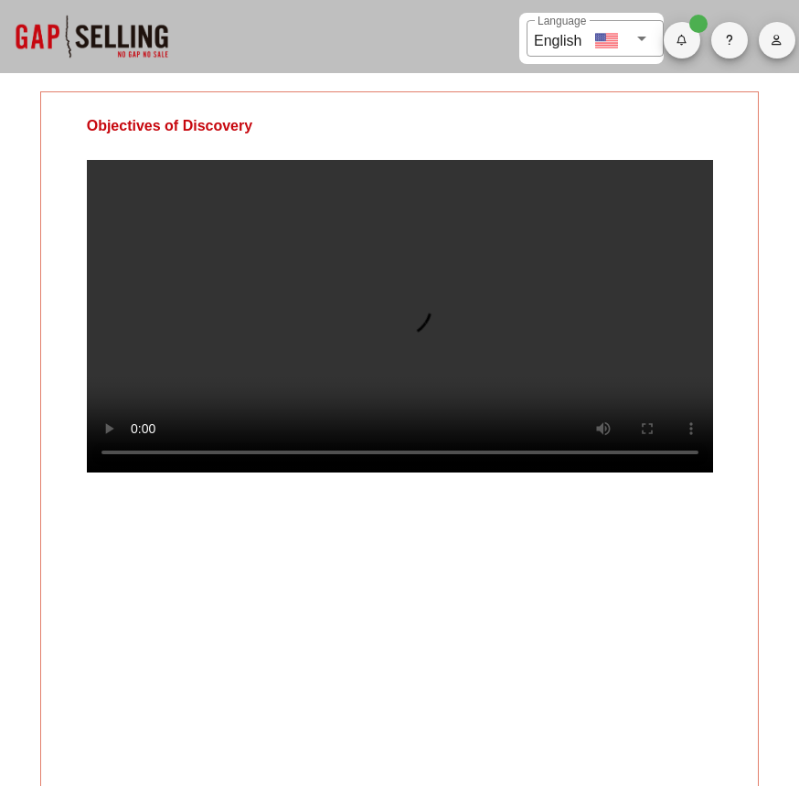
click at [502, 332] on video at bounding box center [400, 316] width 626 height 313
